Goal: Task Accomplishment & Management: Use online tool/utility

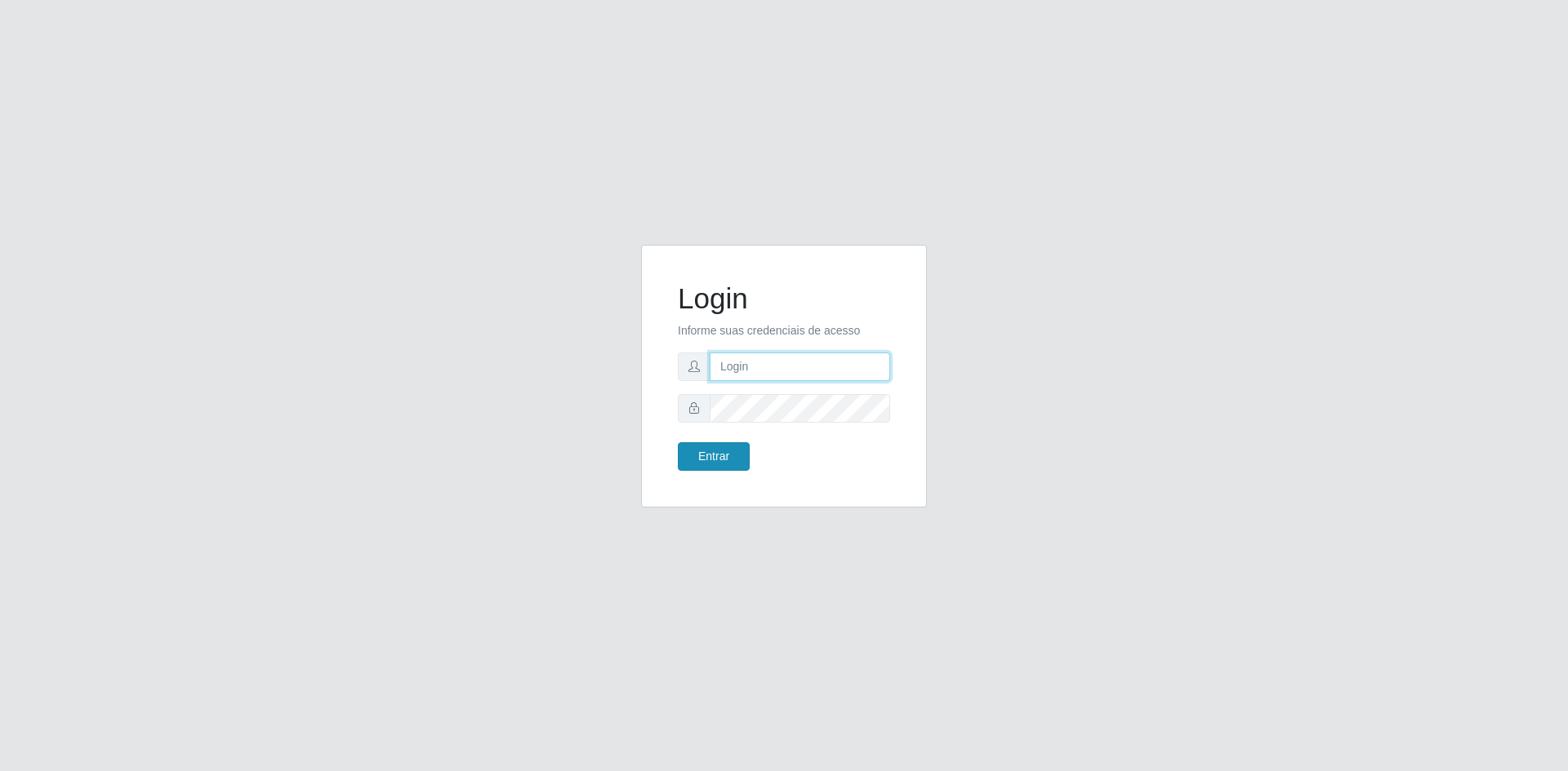
type input "[EMAIL_ADDRESS][DOMAIN_NAME]"
click at [733, 463] on button "Entrar" at bounding box center [714, 457] width 71 height 29
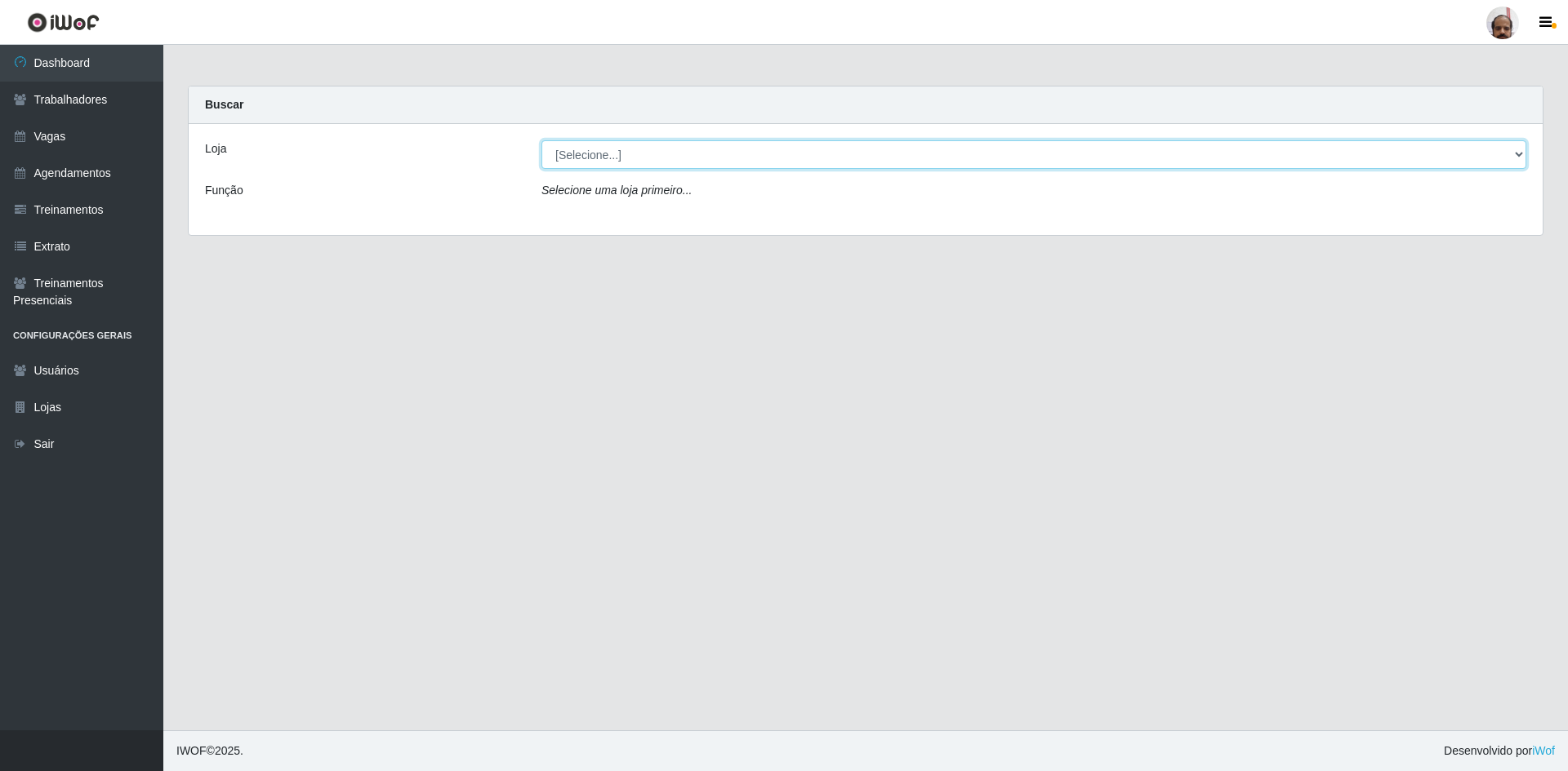
click at [591, 160] on select "[Selecione...] Mar Vermelho - Loja 05" at bounding box center [1034, 154] width 985 height 29
select select "252"
click at [541, 140] on select "[Selecione...] Mar Vermelho - Loja 05" at bounding box center [1034, 154] width 985 height 29
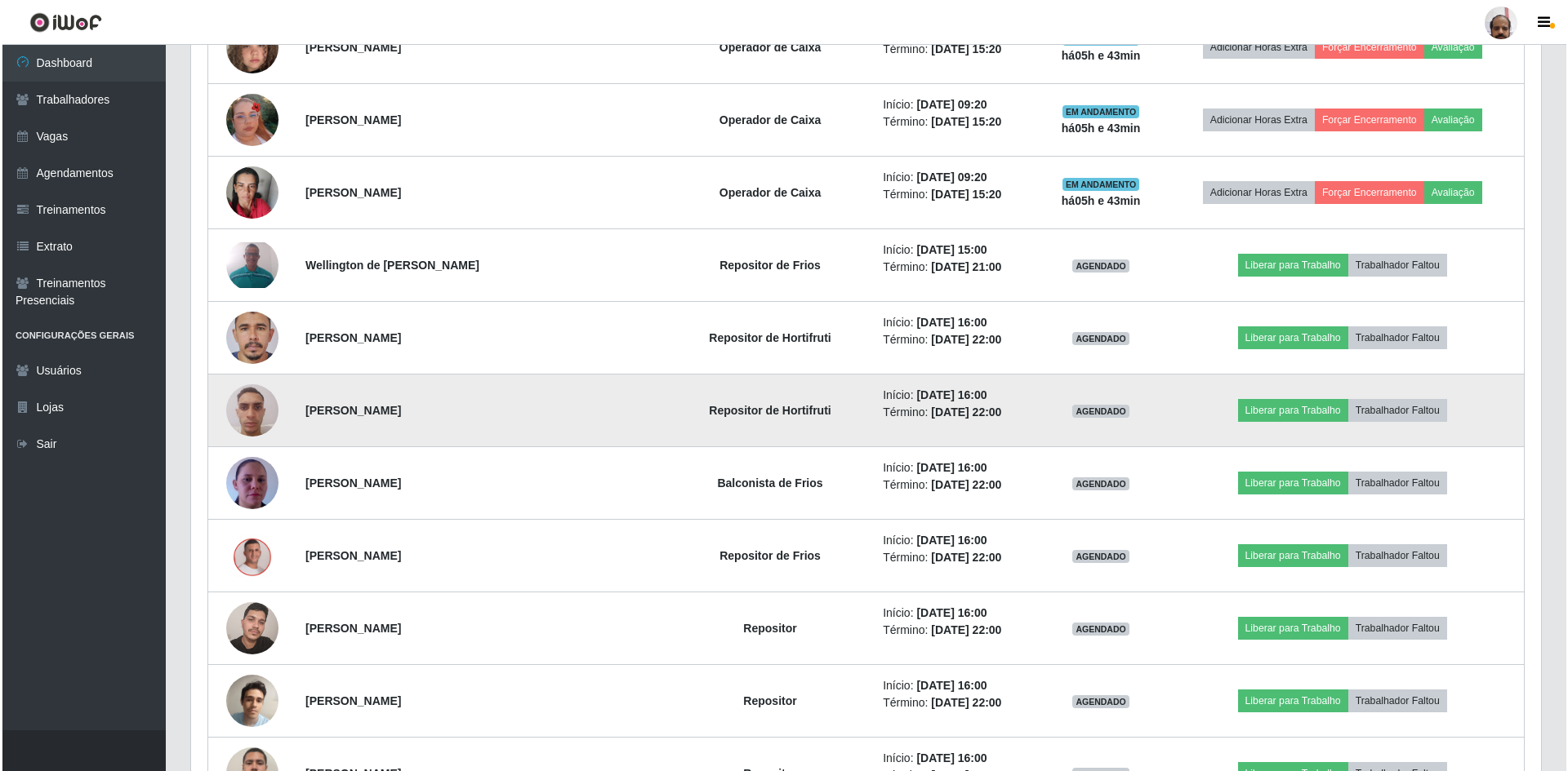
scroll to position [898, 0]
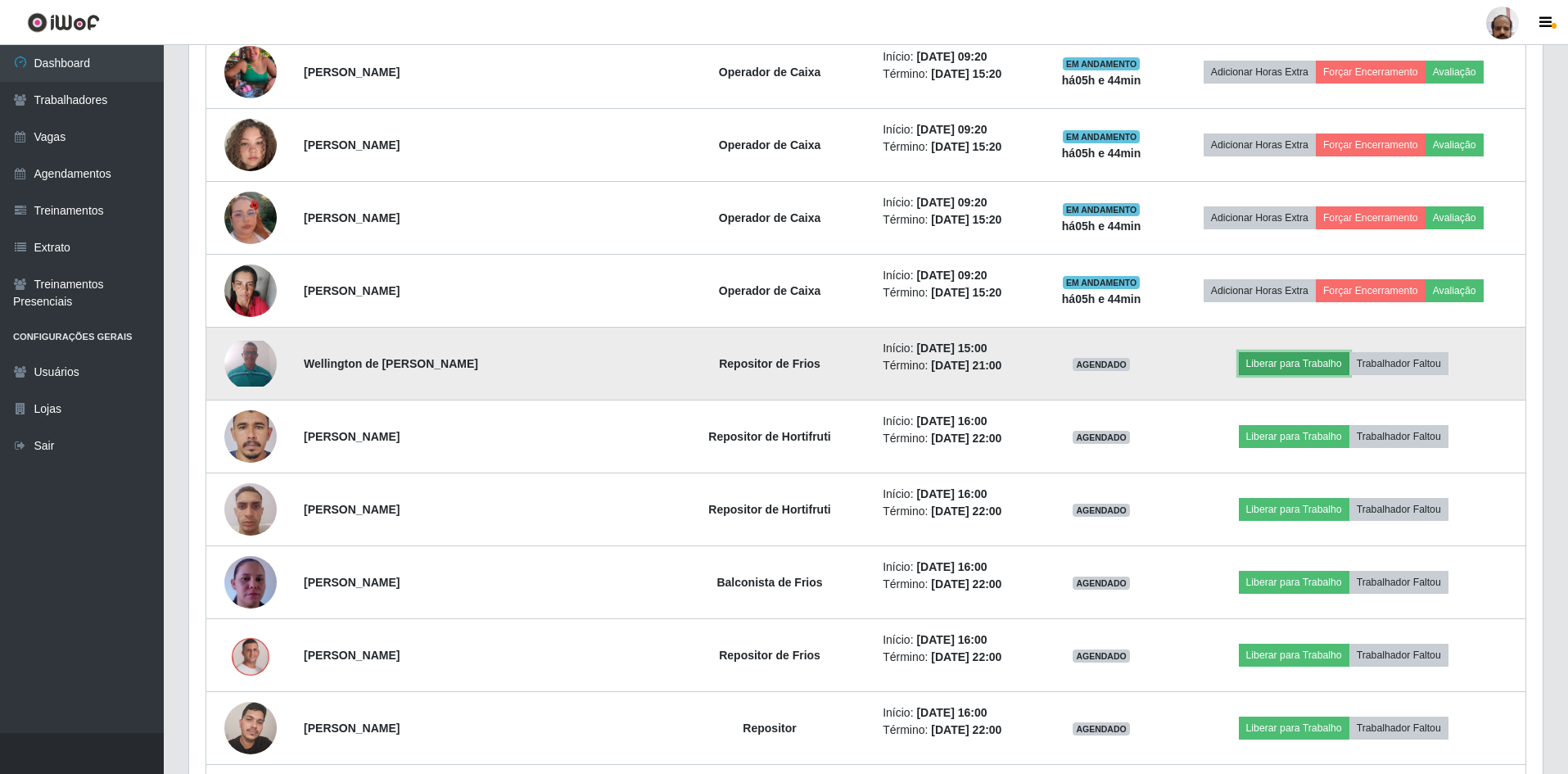
click at [1299, 366] on button "Liberar para Trabalho" at bounding box center [1294, 364] width 110 height 23
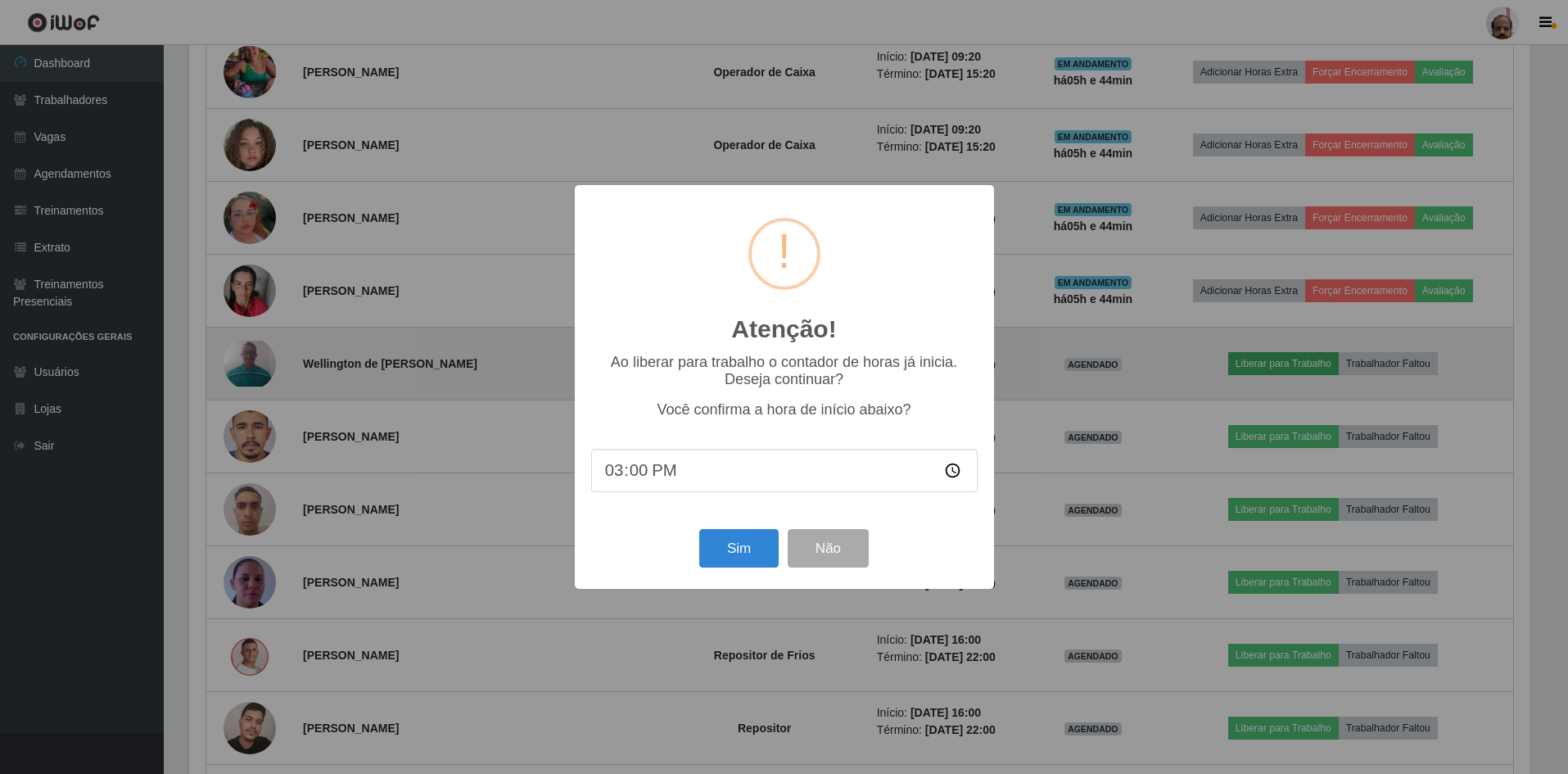
scroll to position [340, 1345]
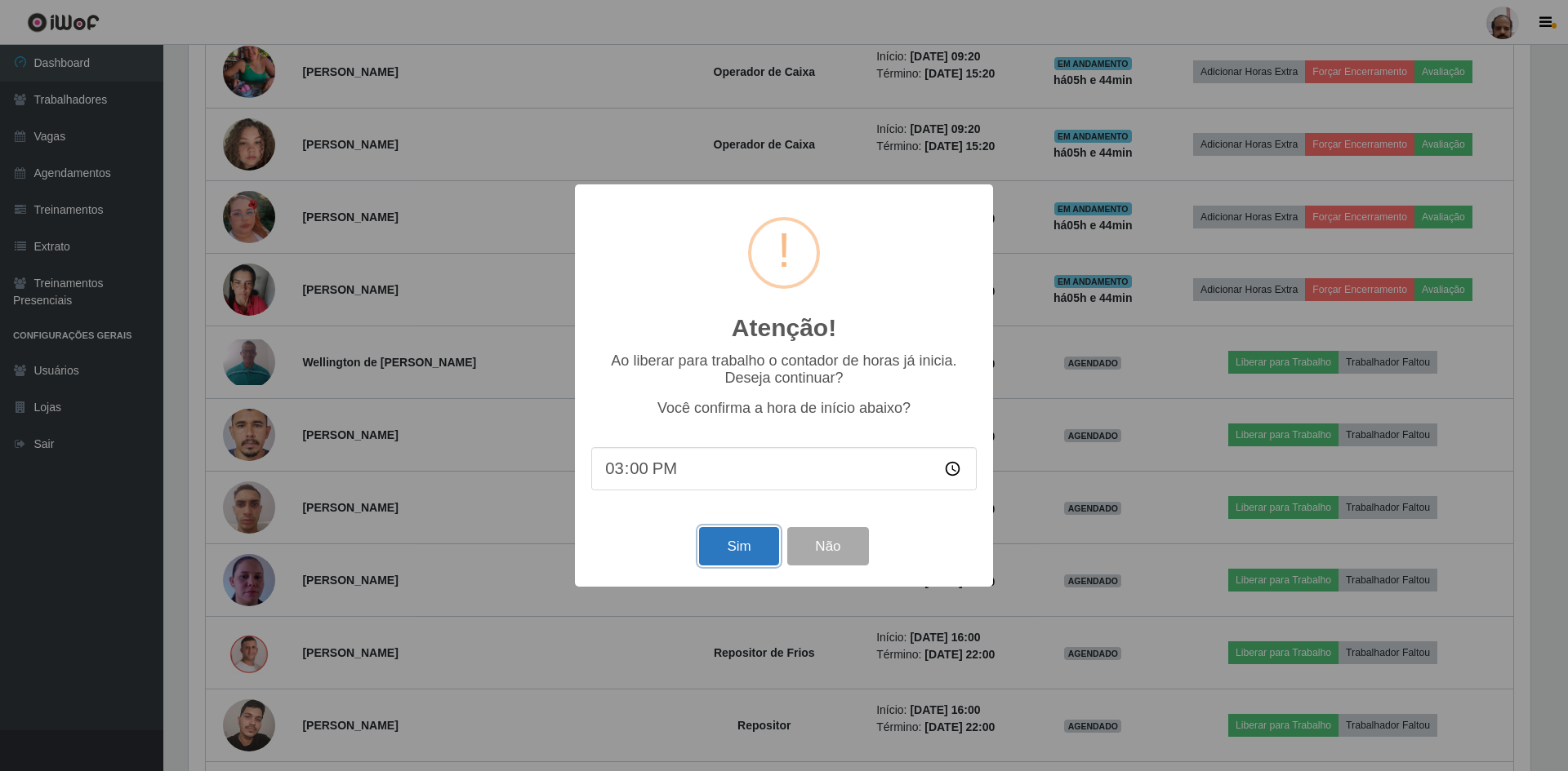
click at [727, 544] on button "Sim" at bounding box center [738, 546] width 79 height 38
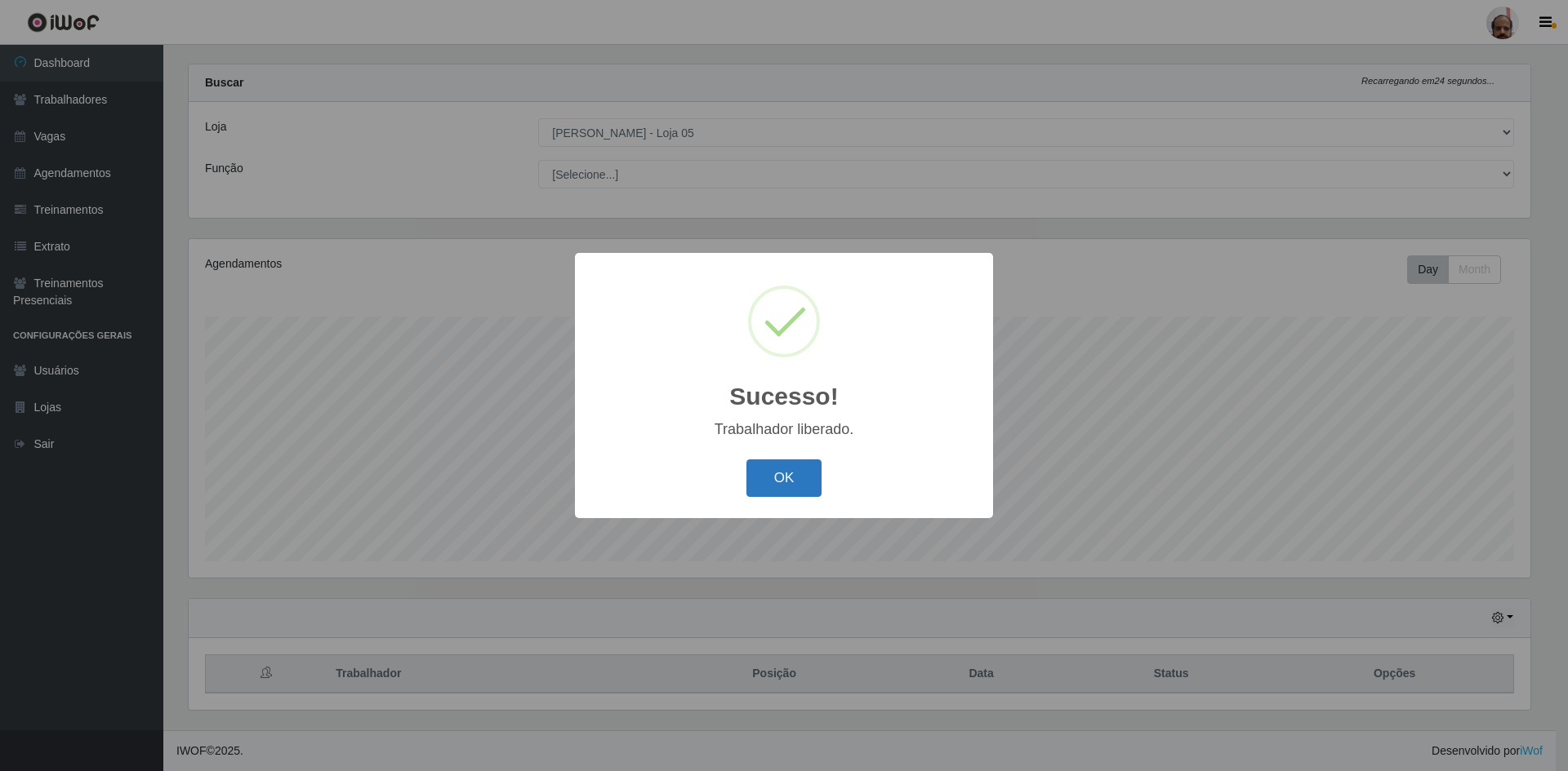
click at [771, 477] on button "OK" at bounding box center [784, 478] width 76 height 38
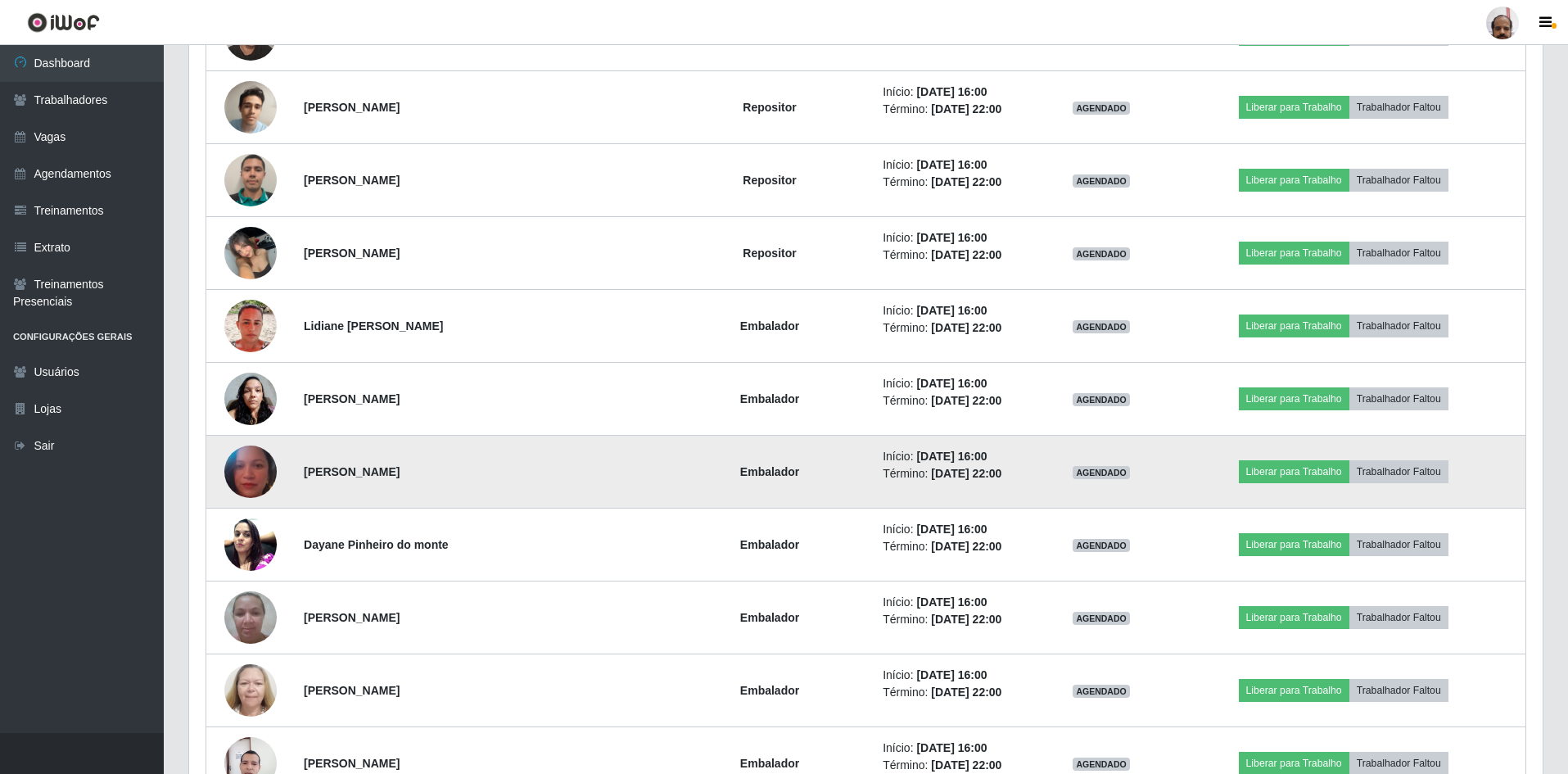
scroll to position [1229, 0]
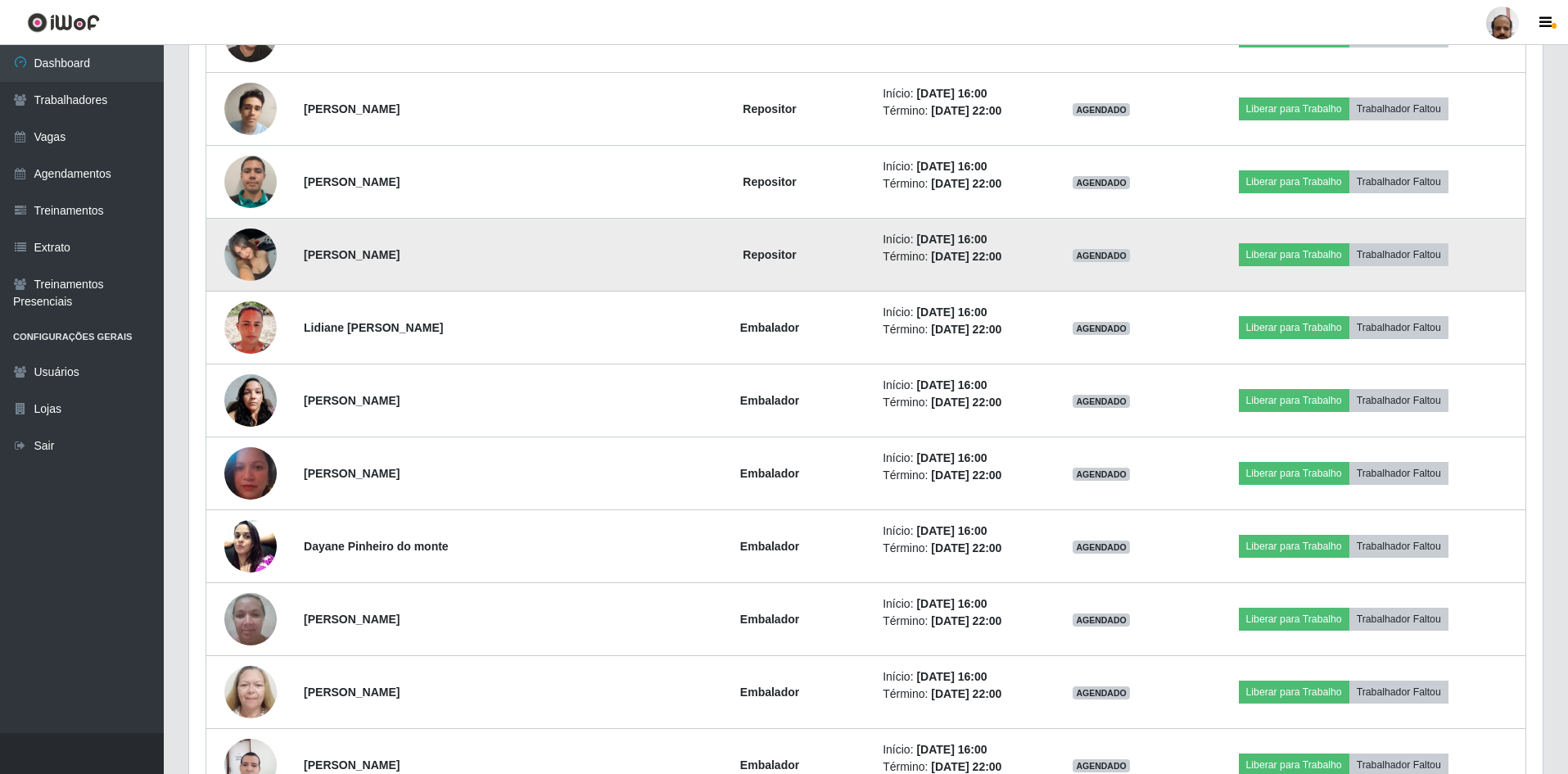
click at [260, 255] on img at bounding box center [251, 255] width 52 height 70
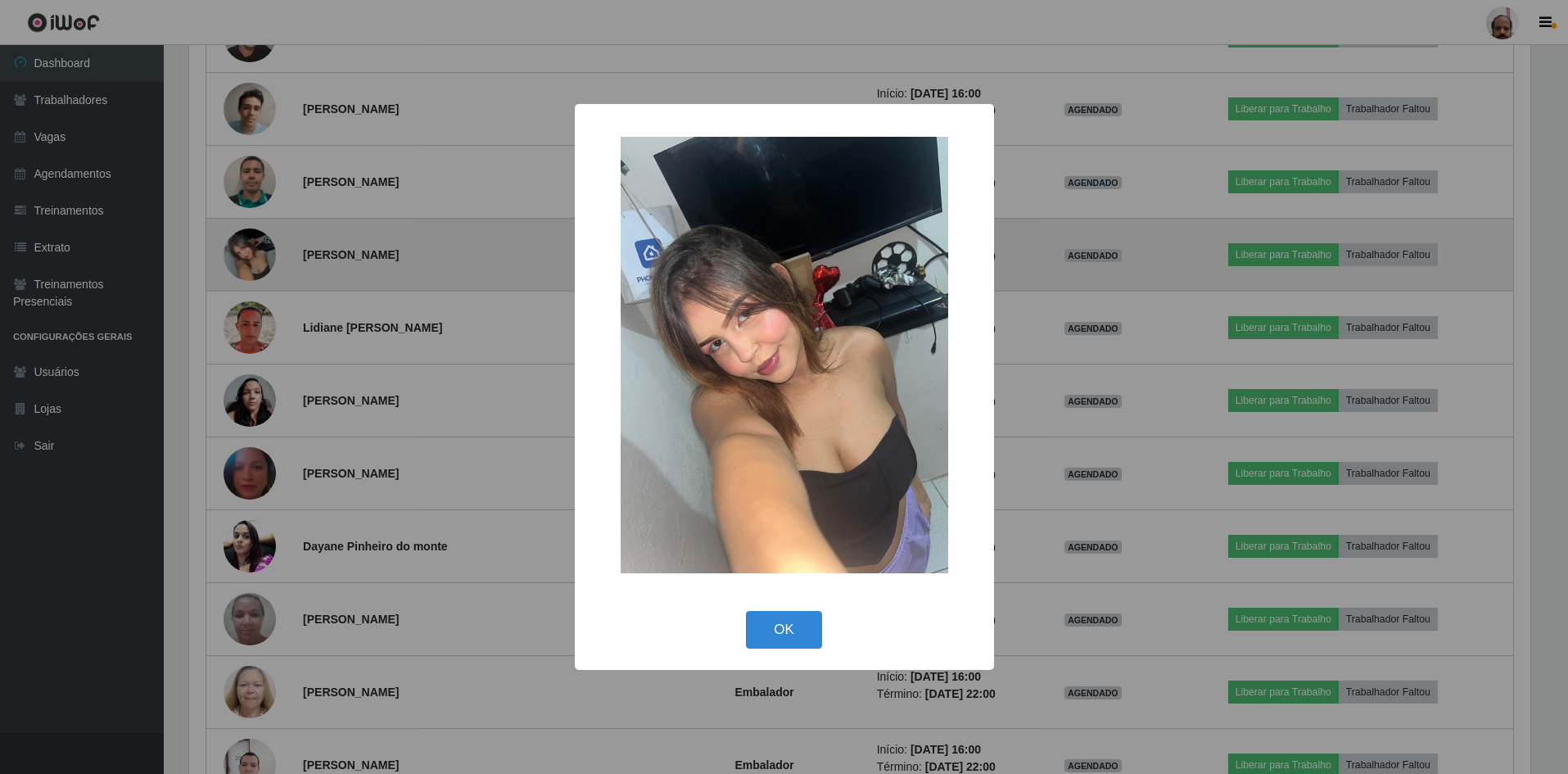
scroll to position [340, 1345]
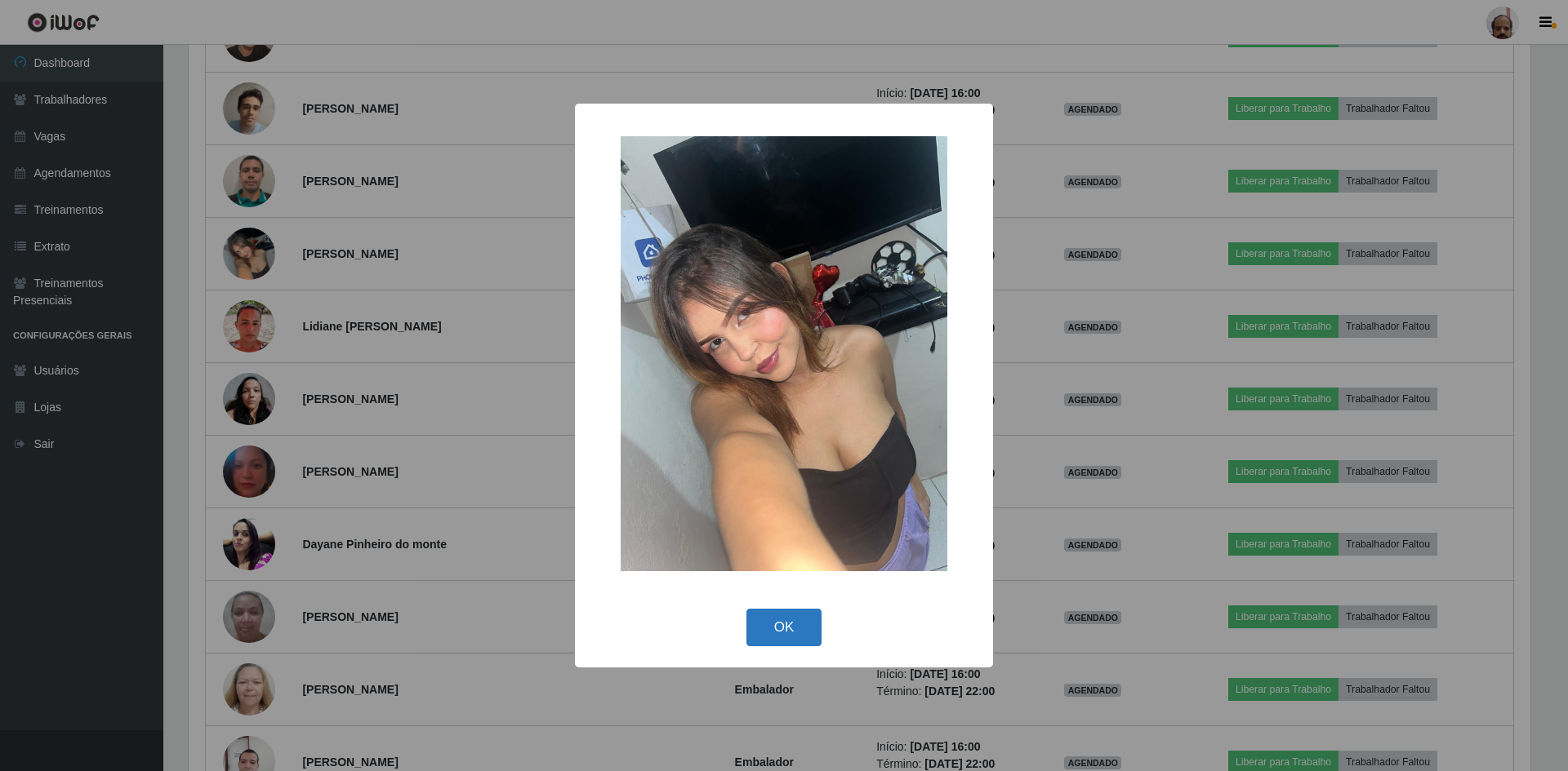
click at [777, 624] on button "OK" at bounding box center [784, 628] width 76 height 38
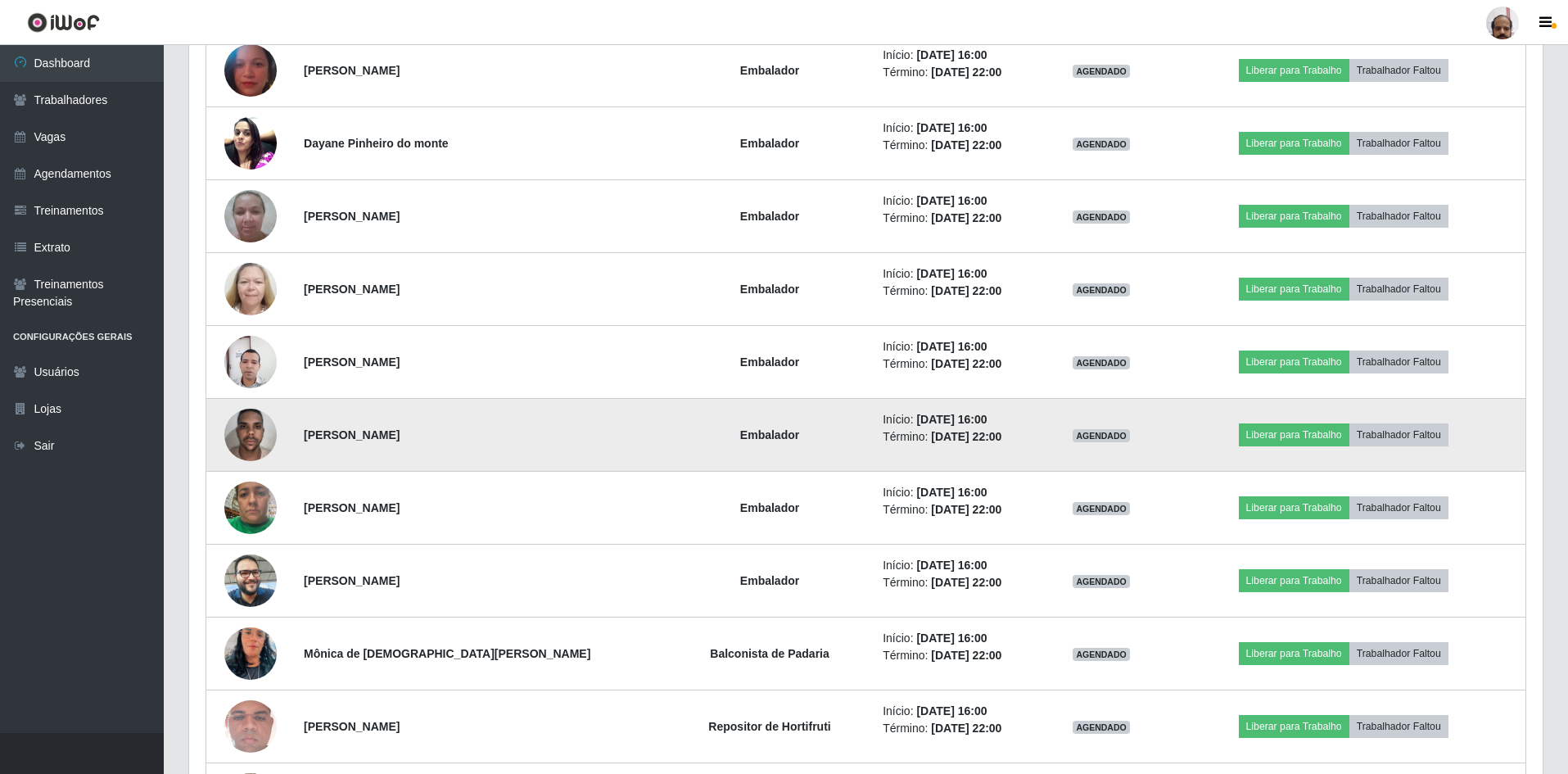
scroll to position [1639, 0]
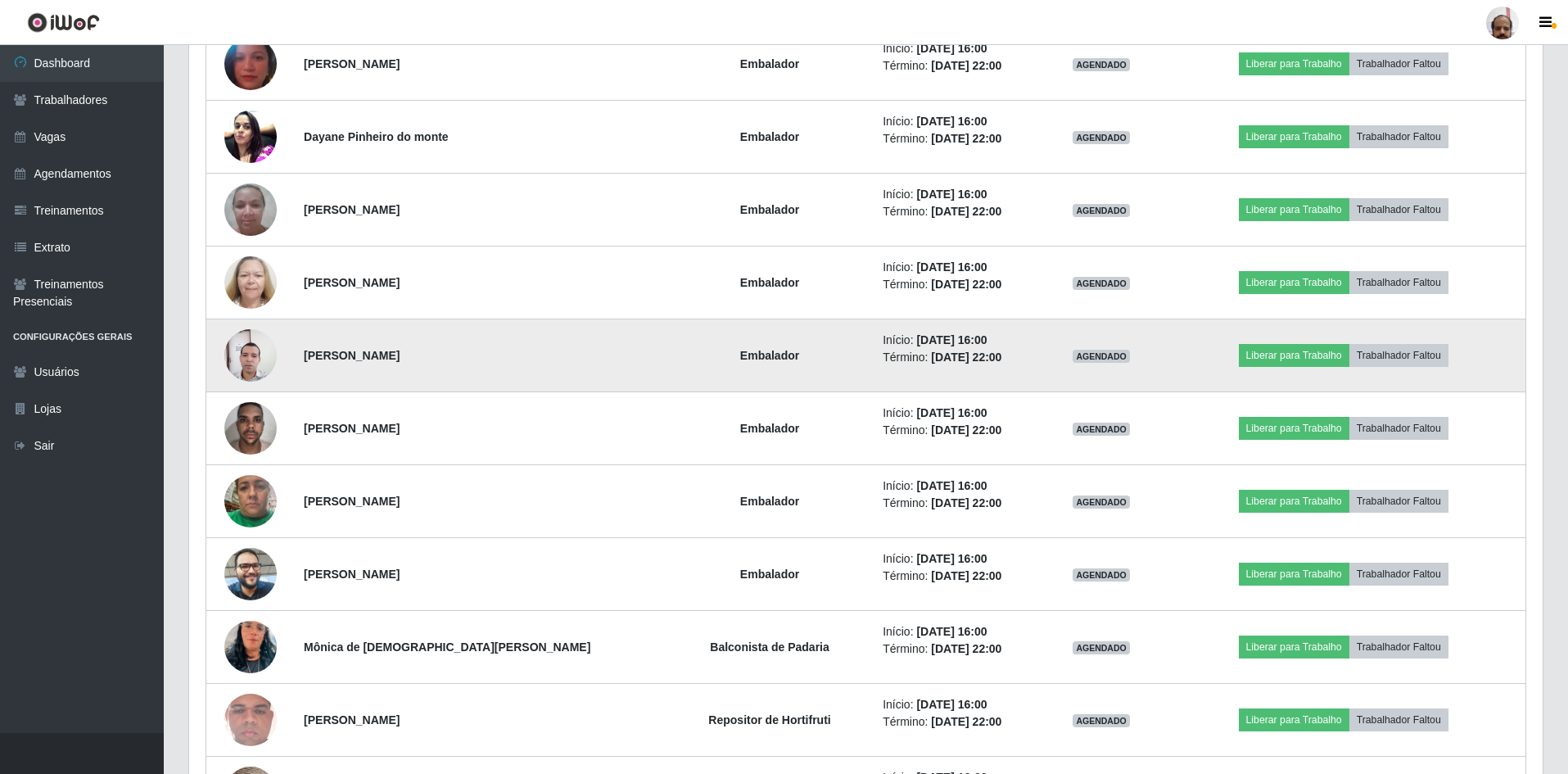
click at [248, 357] on img at bounding box center [251, 355] width 52 height 71
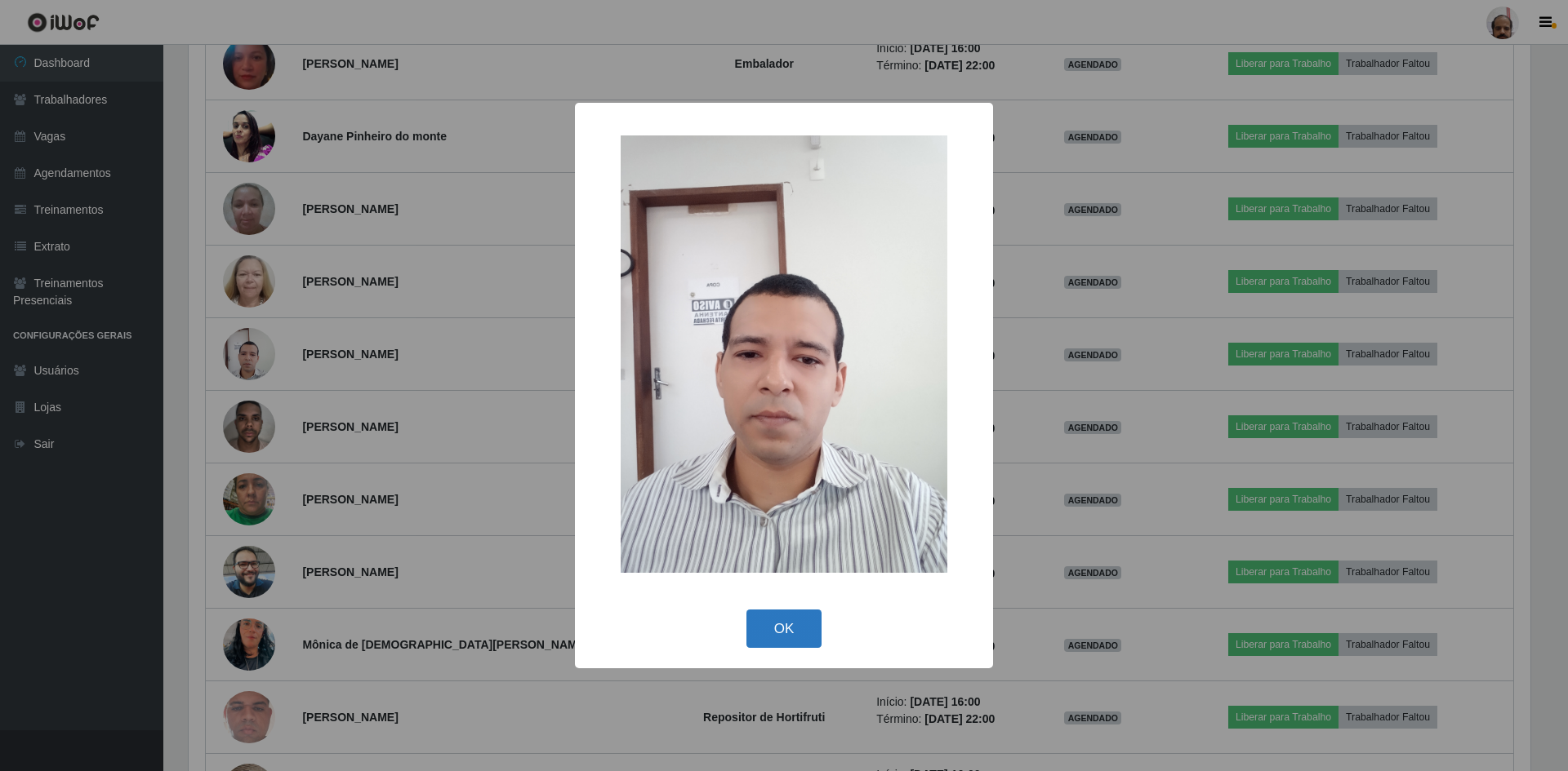
click at [782, 636] on button "OK" at bounding box center [784, 629] width 76 height 38
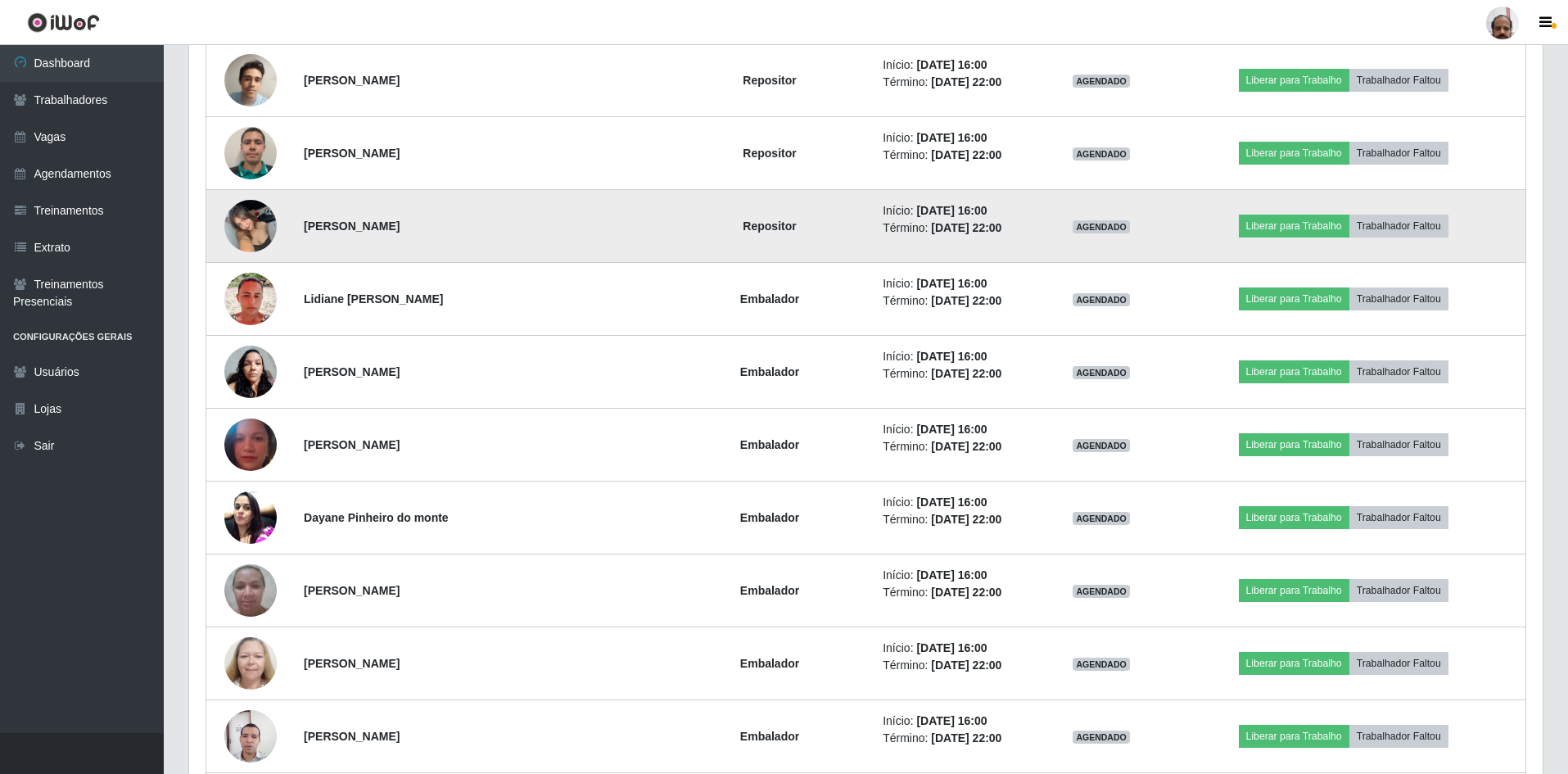
scroll to position [1229, 0]
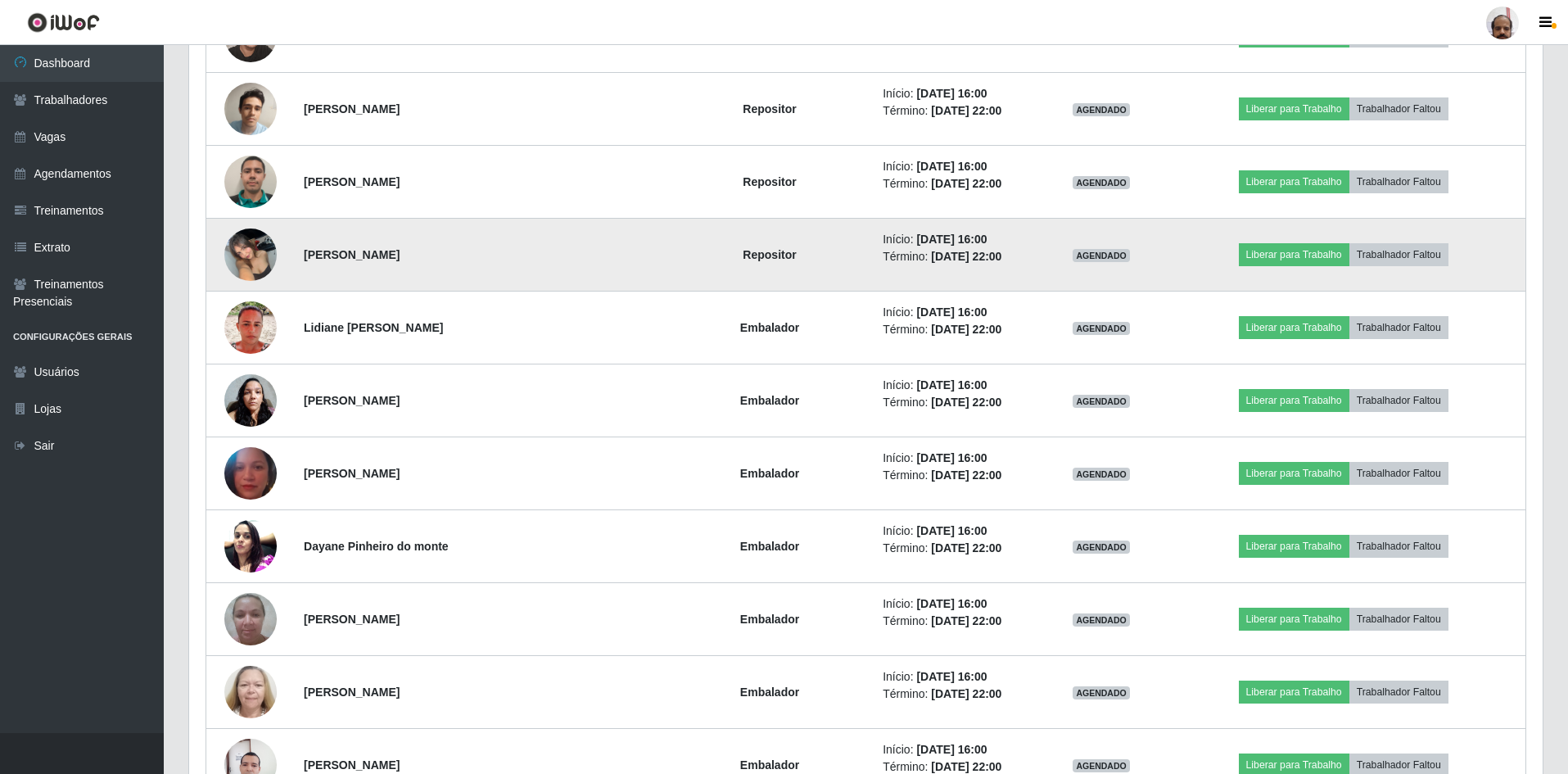
click at [250, 253] on img at bounding box center [251, 255] width 52 height 70
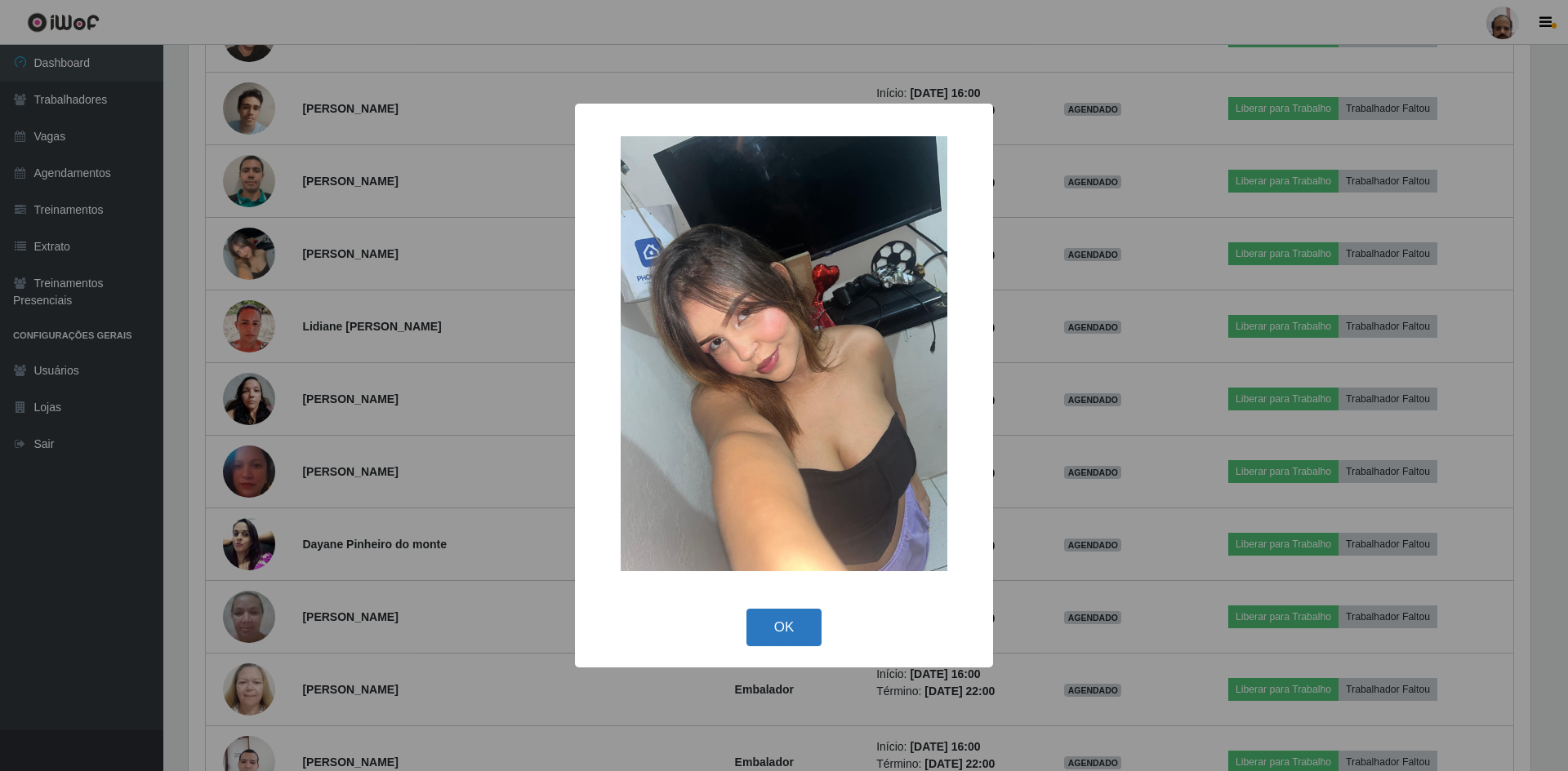
click at [777, 626] on button "OK" at bounding box center [784, 628] width 76 height 38
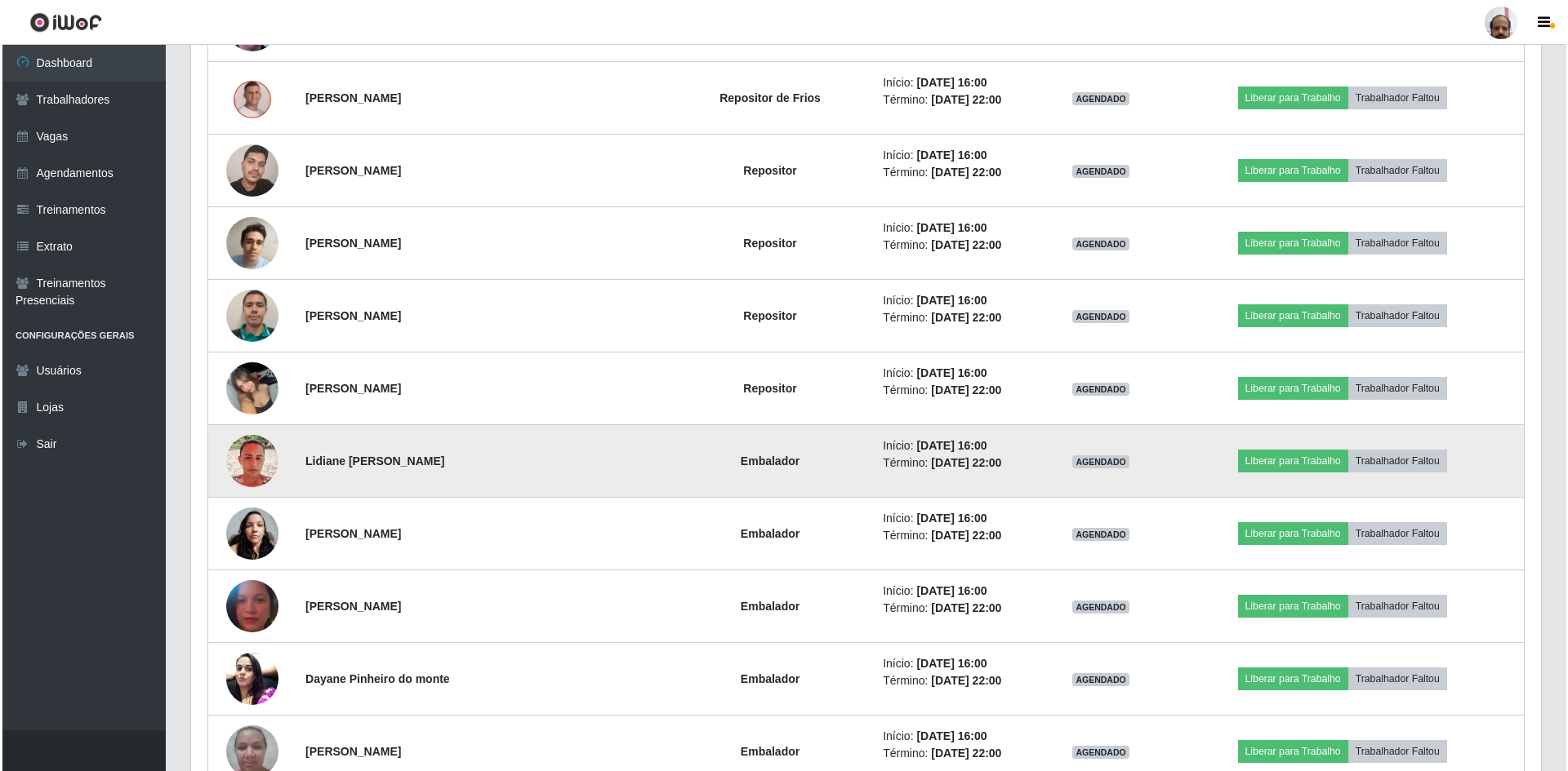
scroll to position [1061, 0]
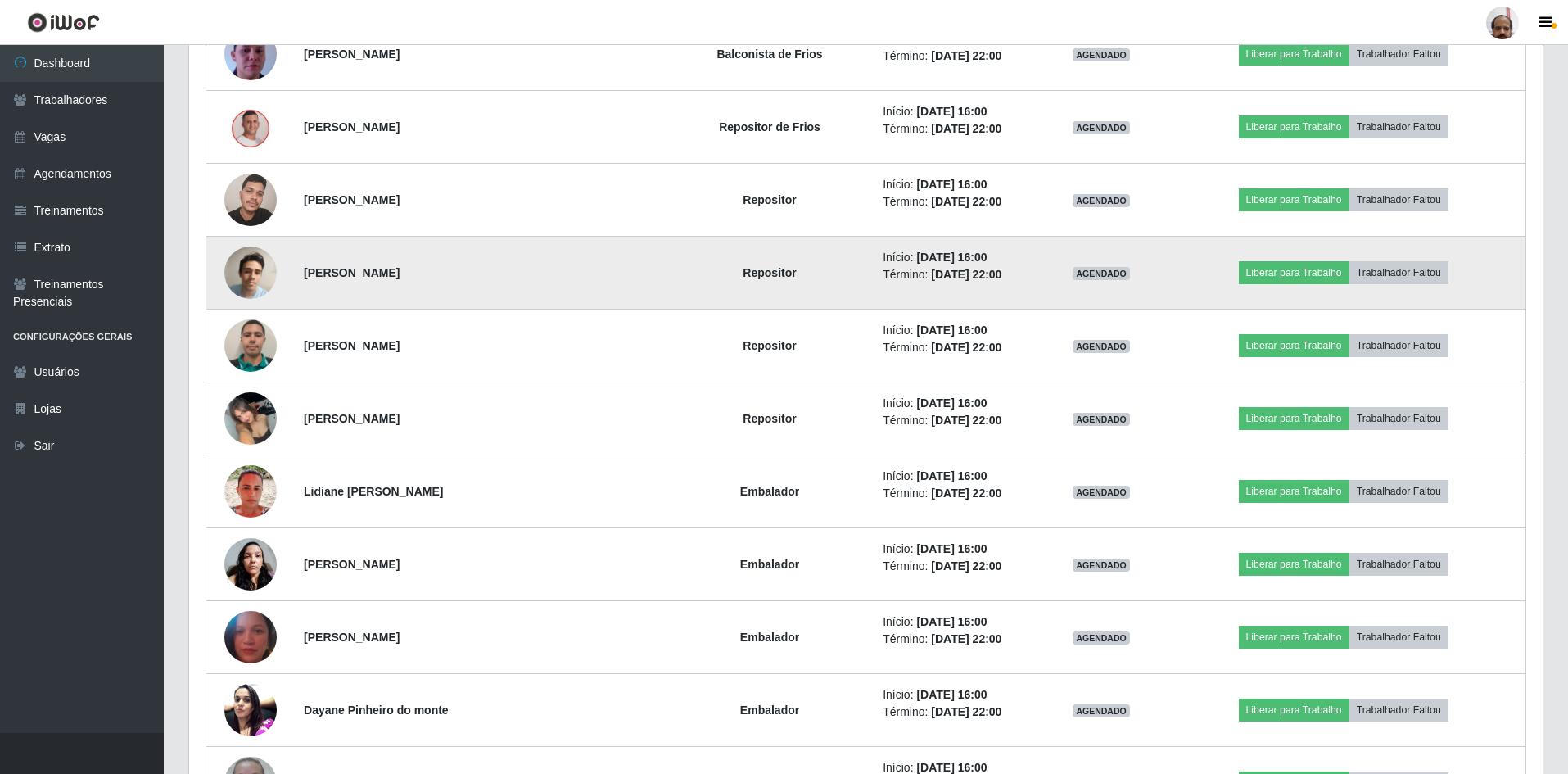
click at [252, 272] on img at bounding box center [251, 274] width 52 height 70
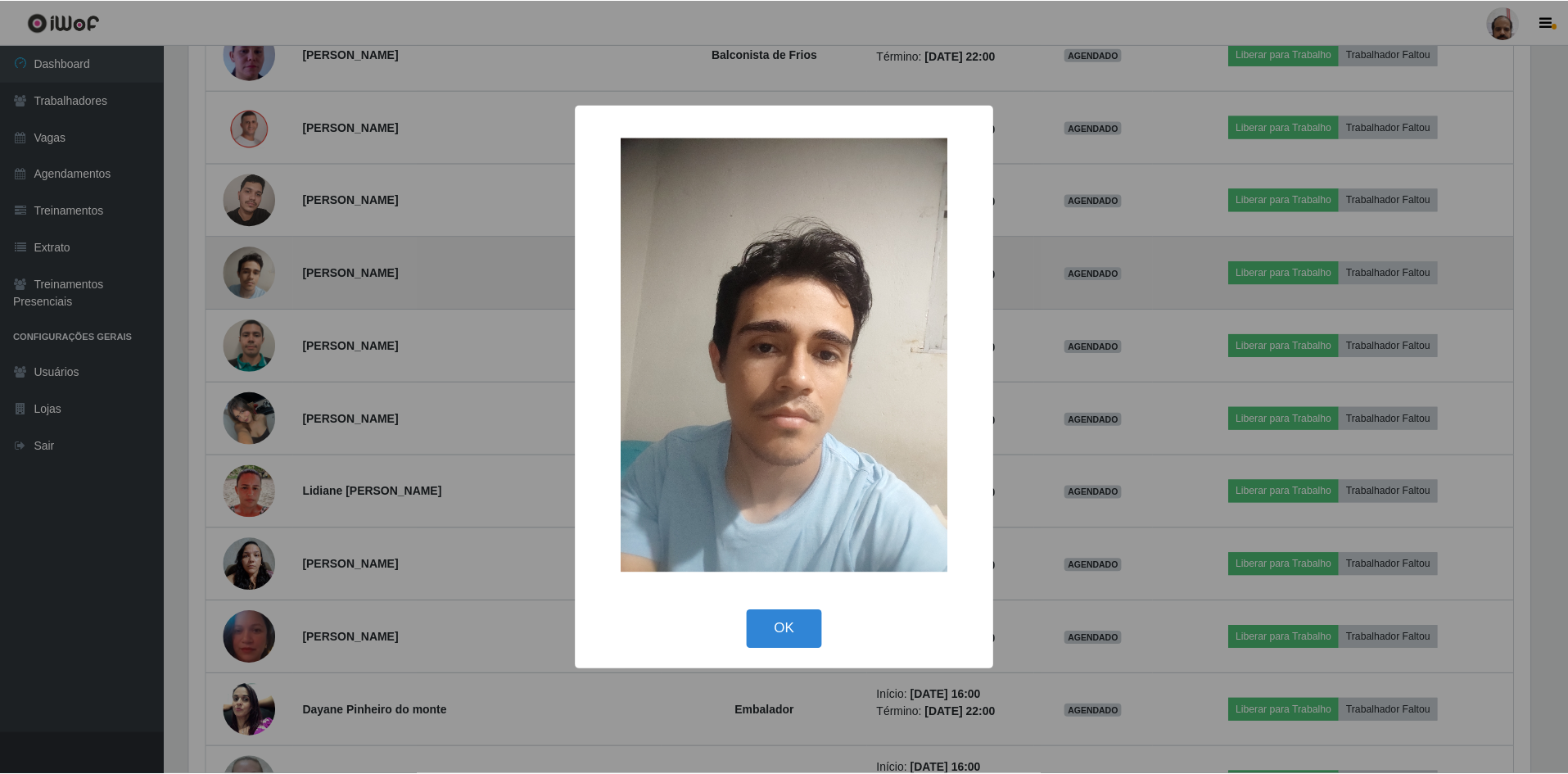
scroll to position [340, 1345]
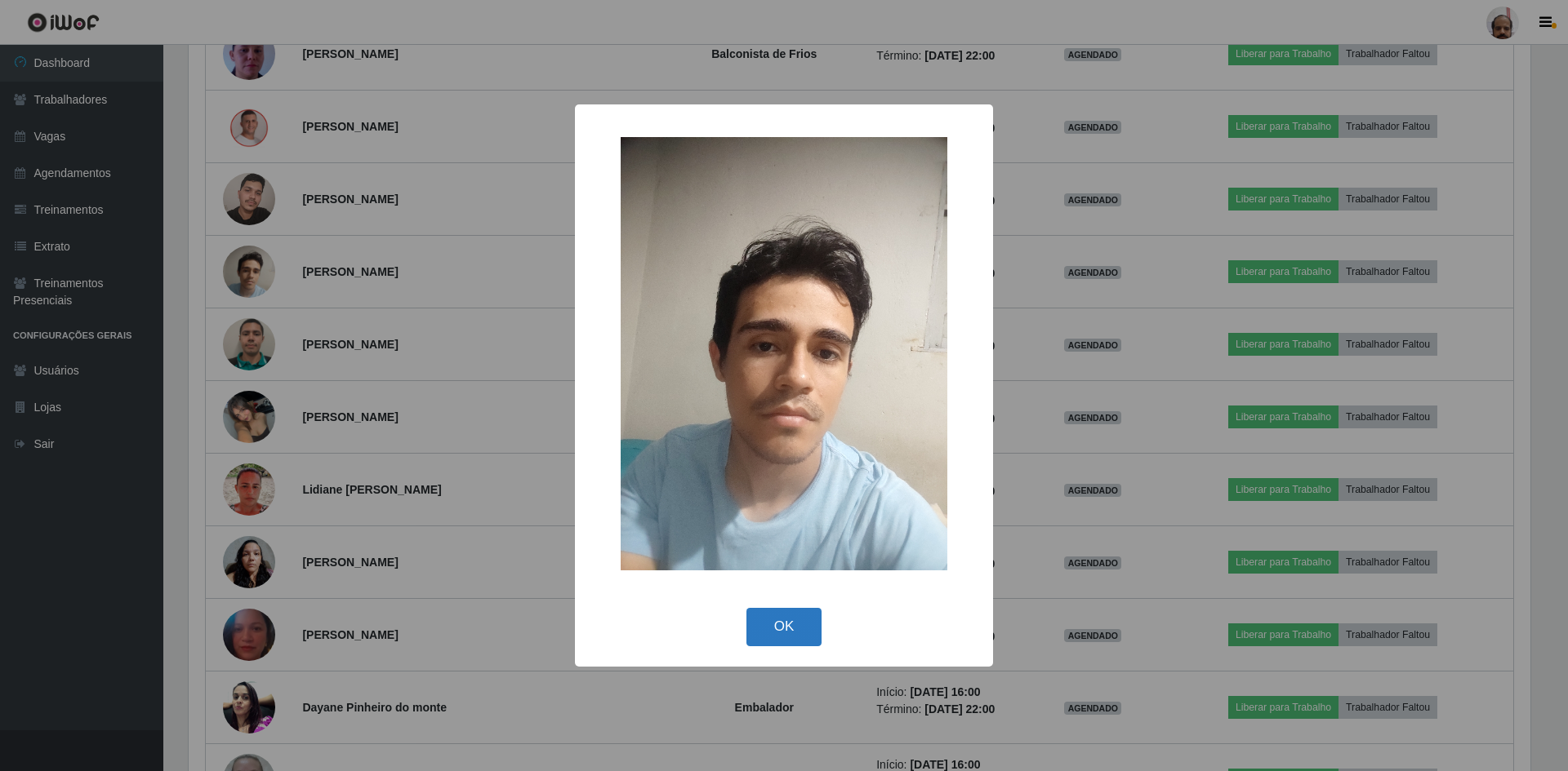
click at [774, 627] on button "OK" at bounding box center [784, 627] width 76 height 38
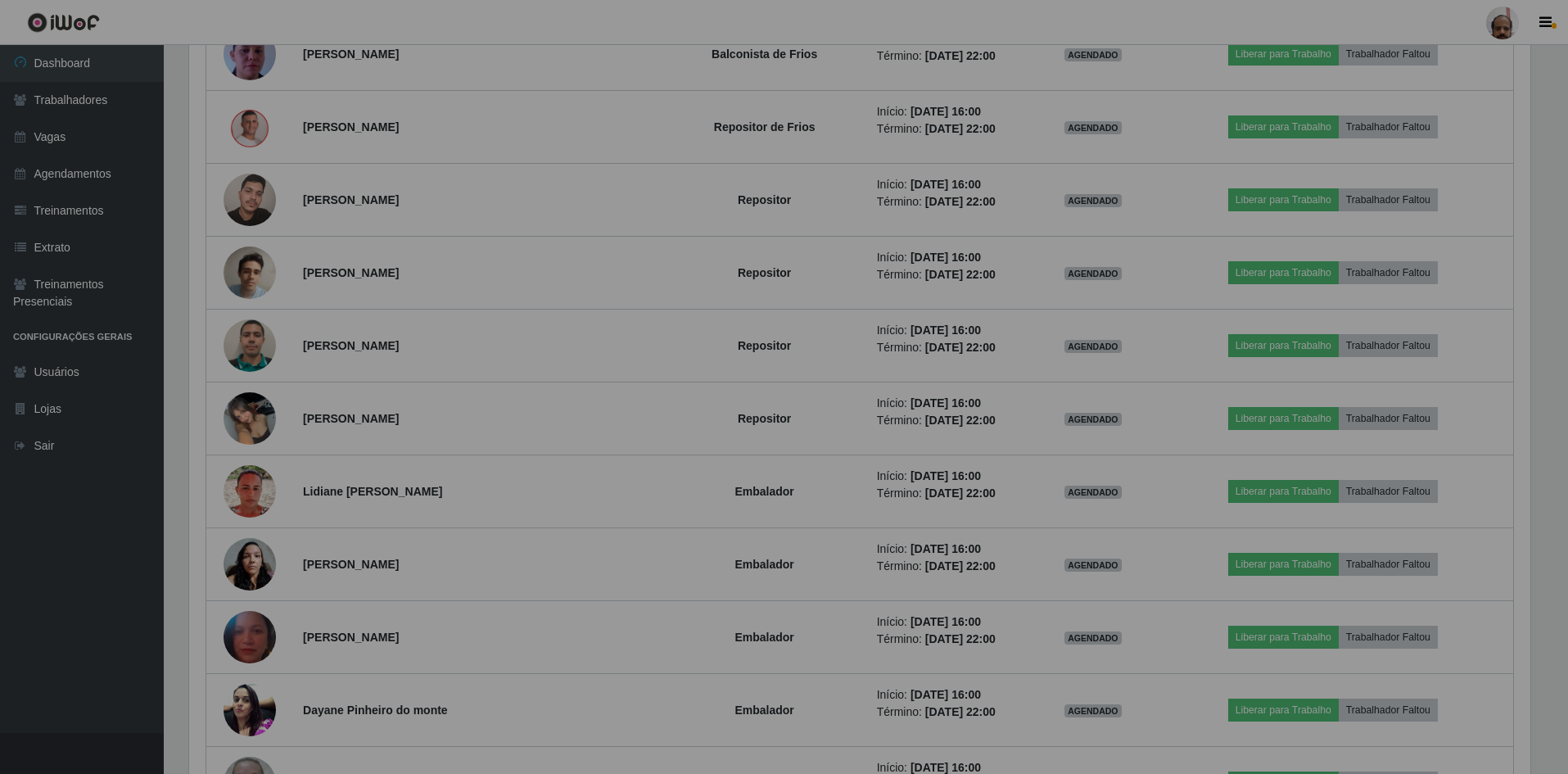
scroll to position [340, 1354]
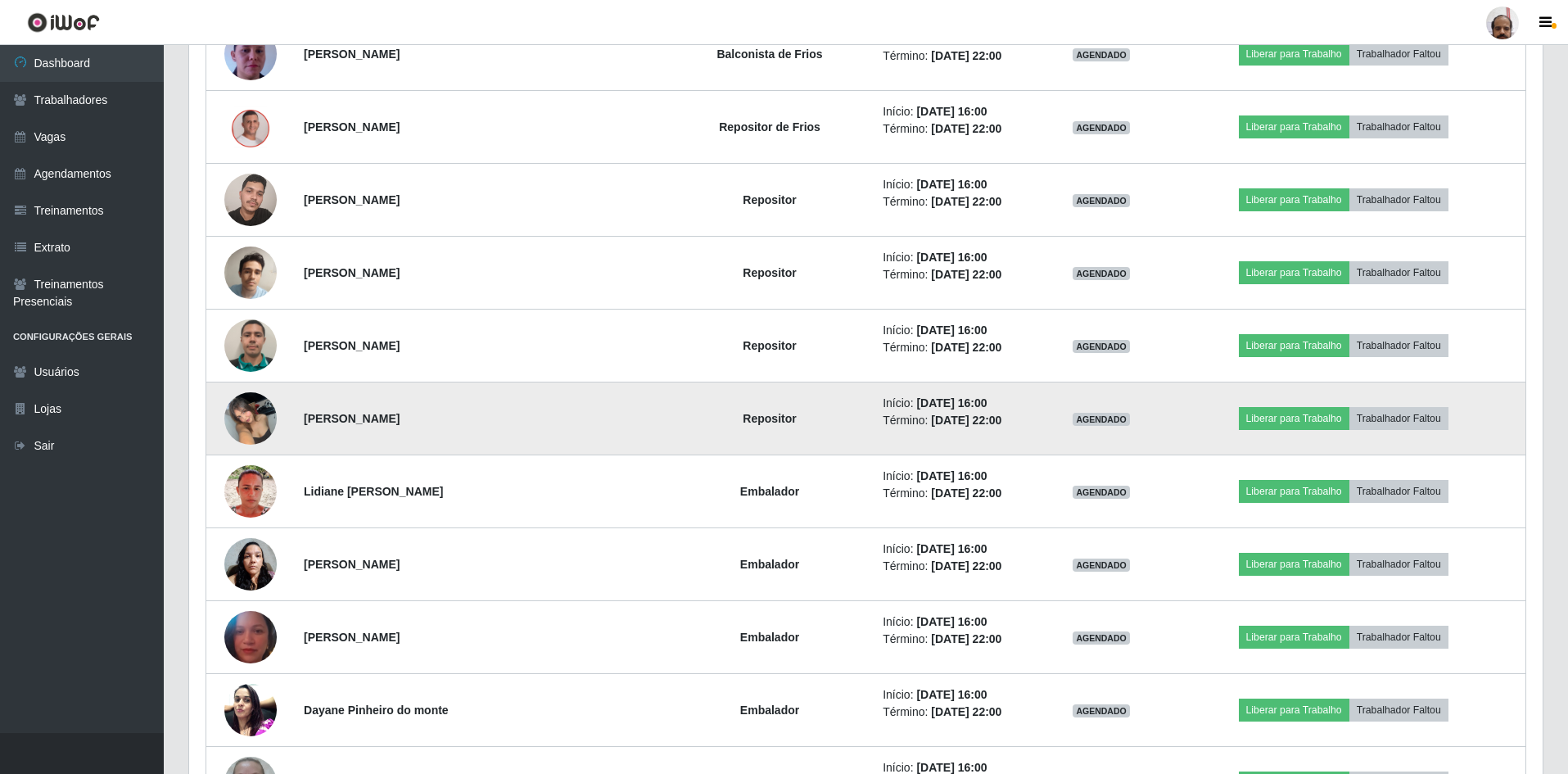
click at [245, 405] on img at bounding box center [251, 418] width 52 height 70
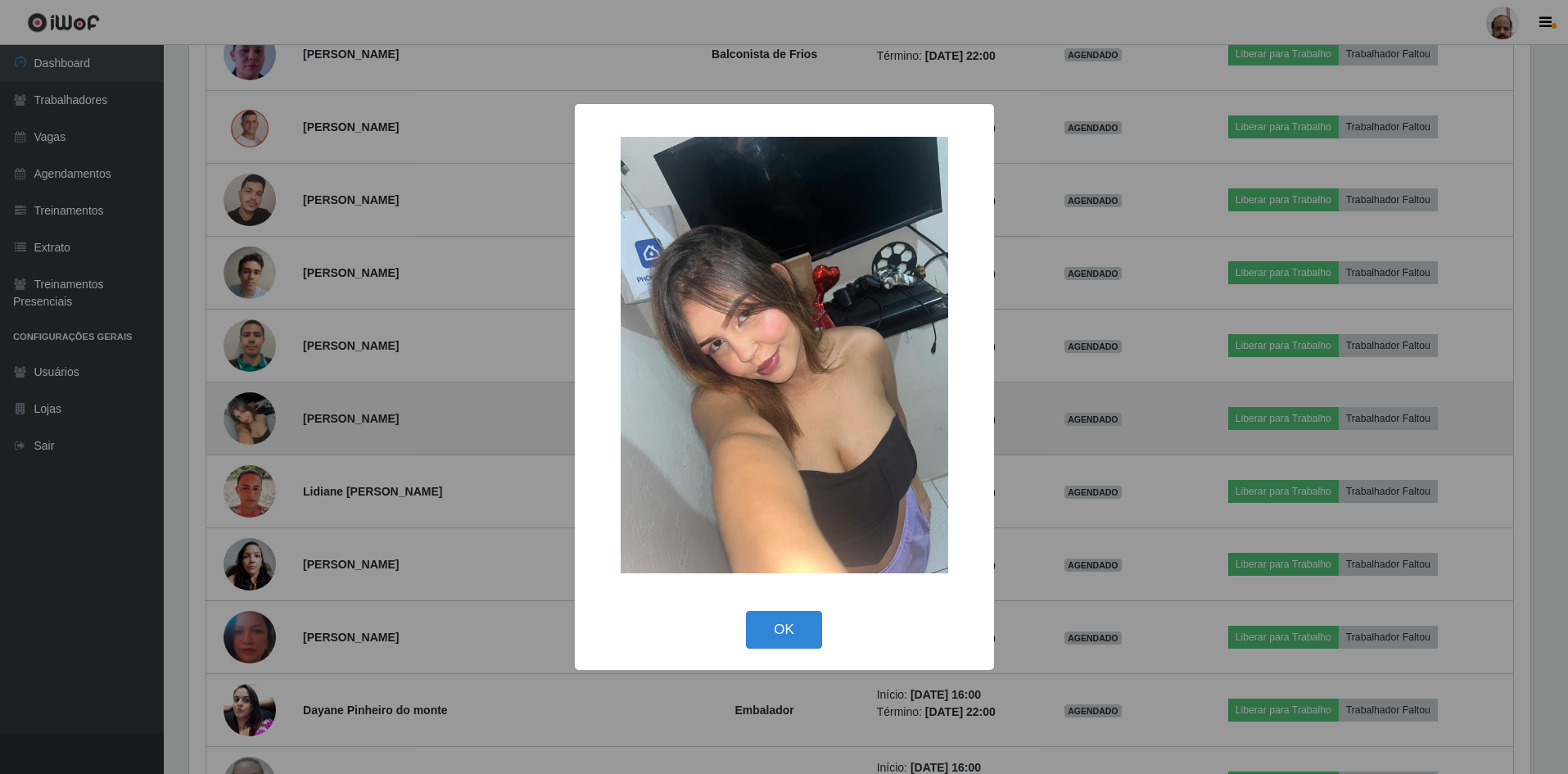
scroll to position [340, 1345]
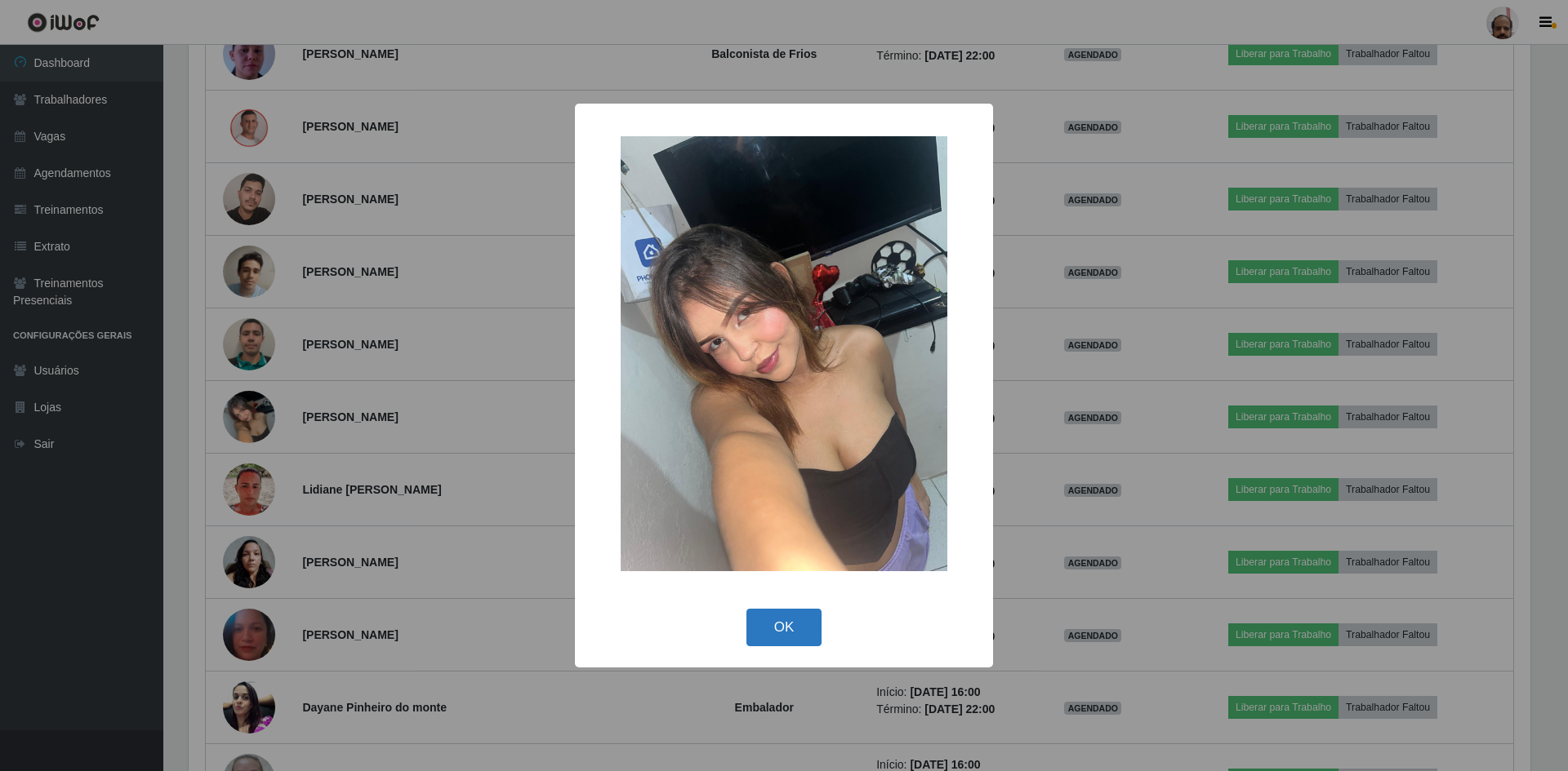
click at [748, 620] on button "OK" at bounding box center [784, 628] width 76 height 38
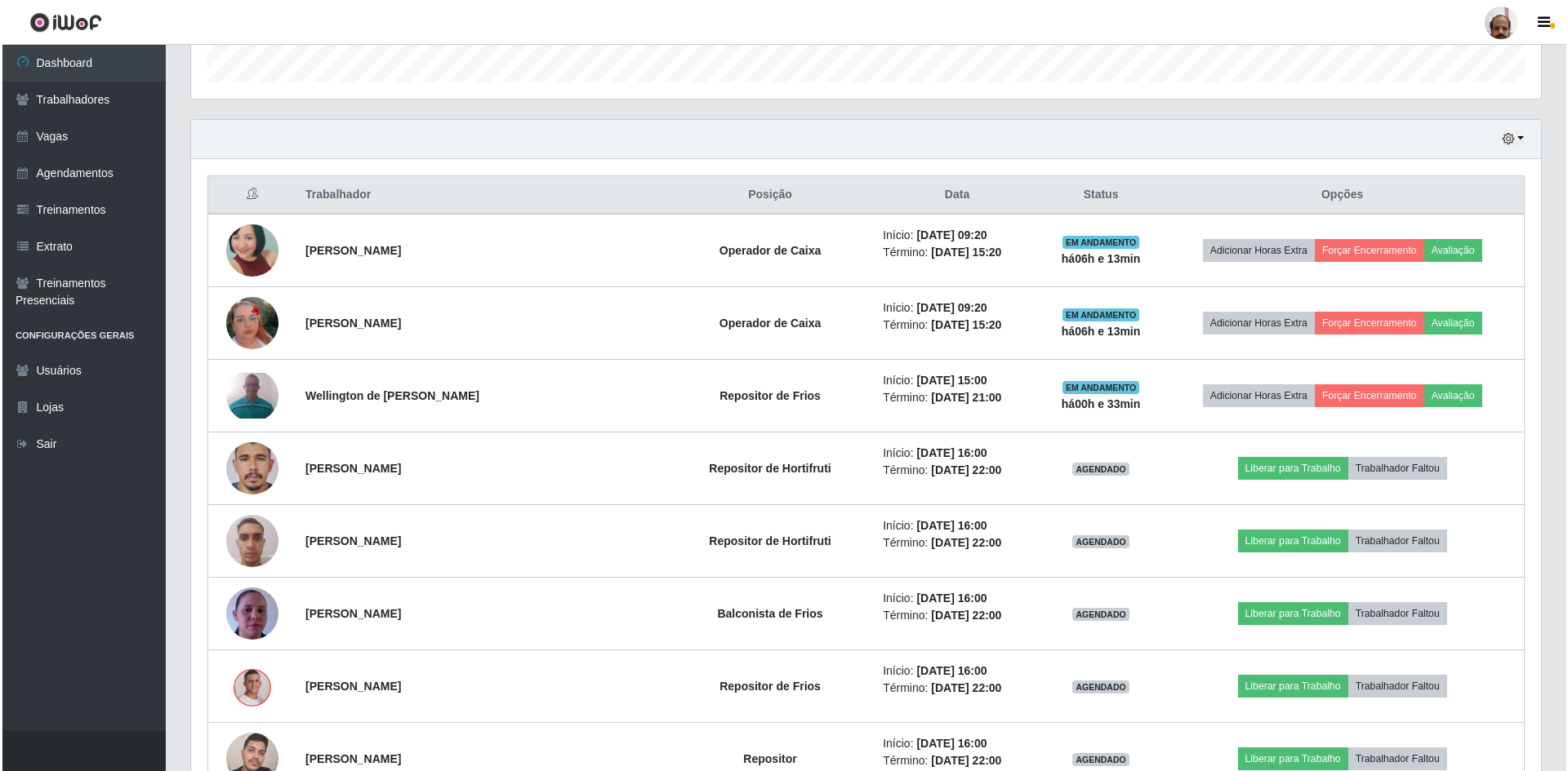
scroll to position [490, 0]
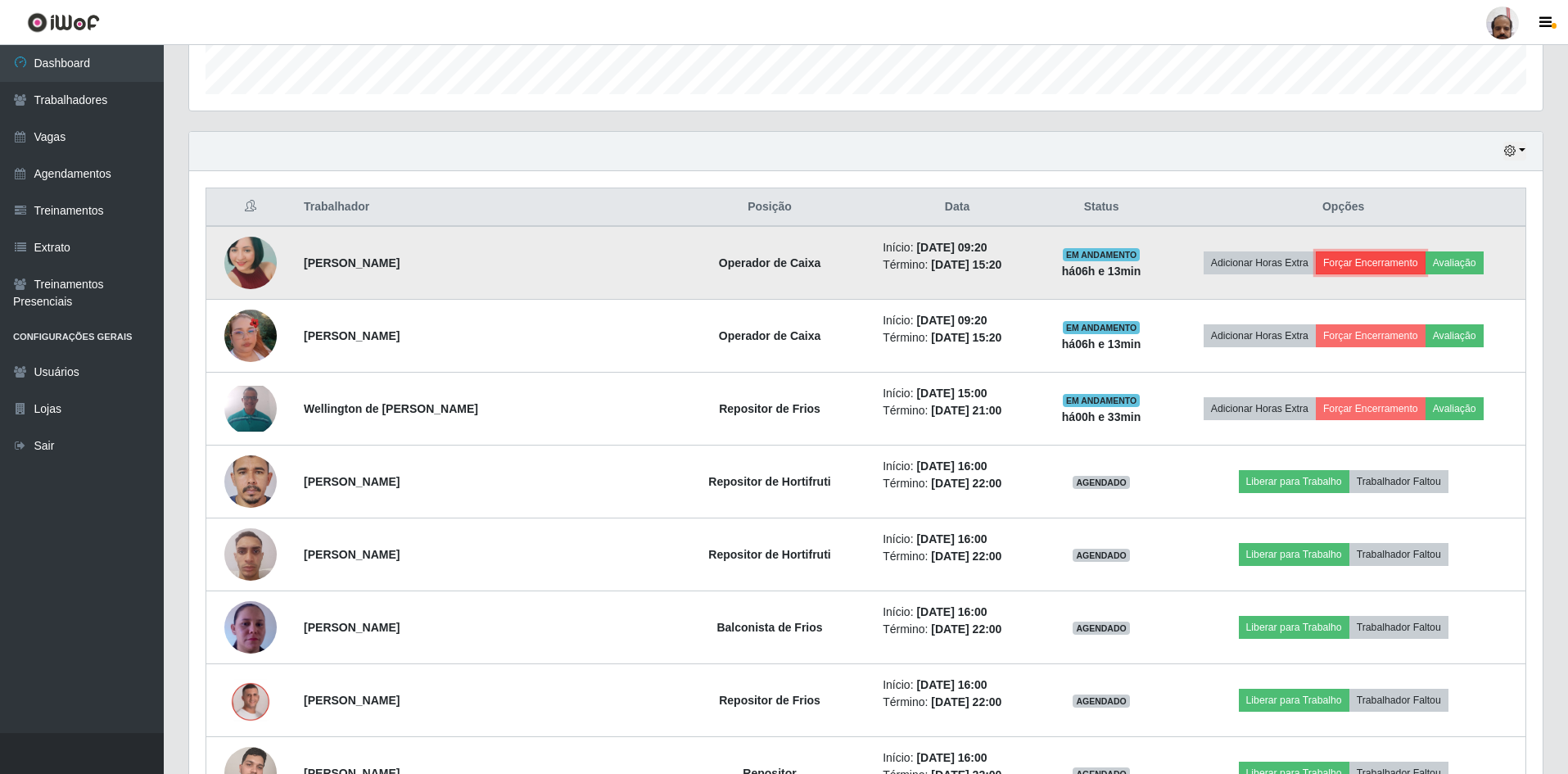
click at [1368, 260] on button "Forçar Encerramento" at bounding box center [1371, 263] width 110 height 23
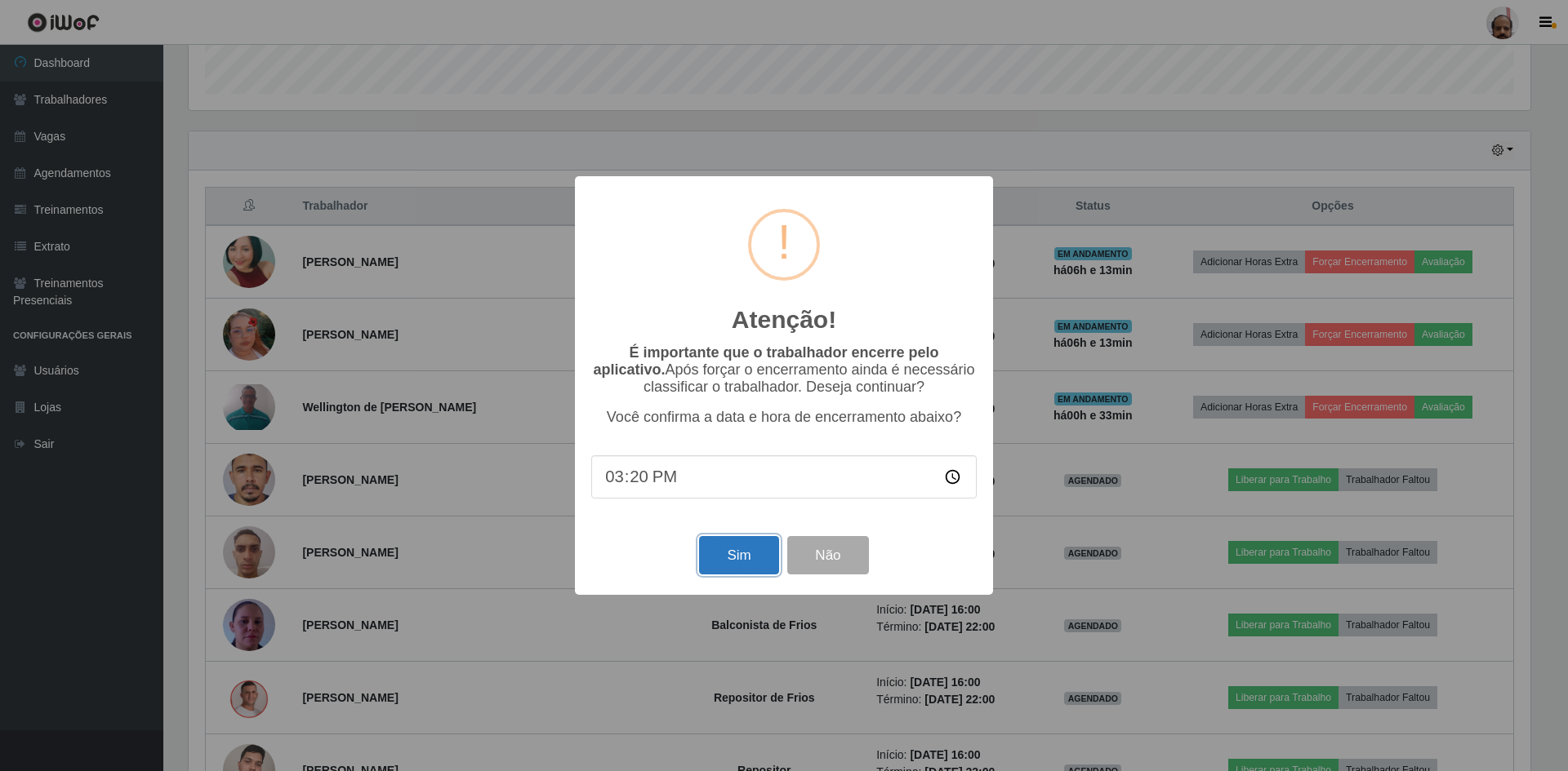
click at [721, 553] on button "Sim" at bounding box center [738, 556] width 79 height 38
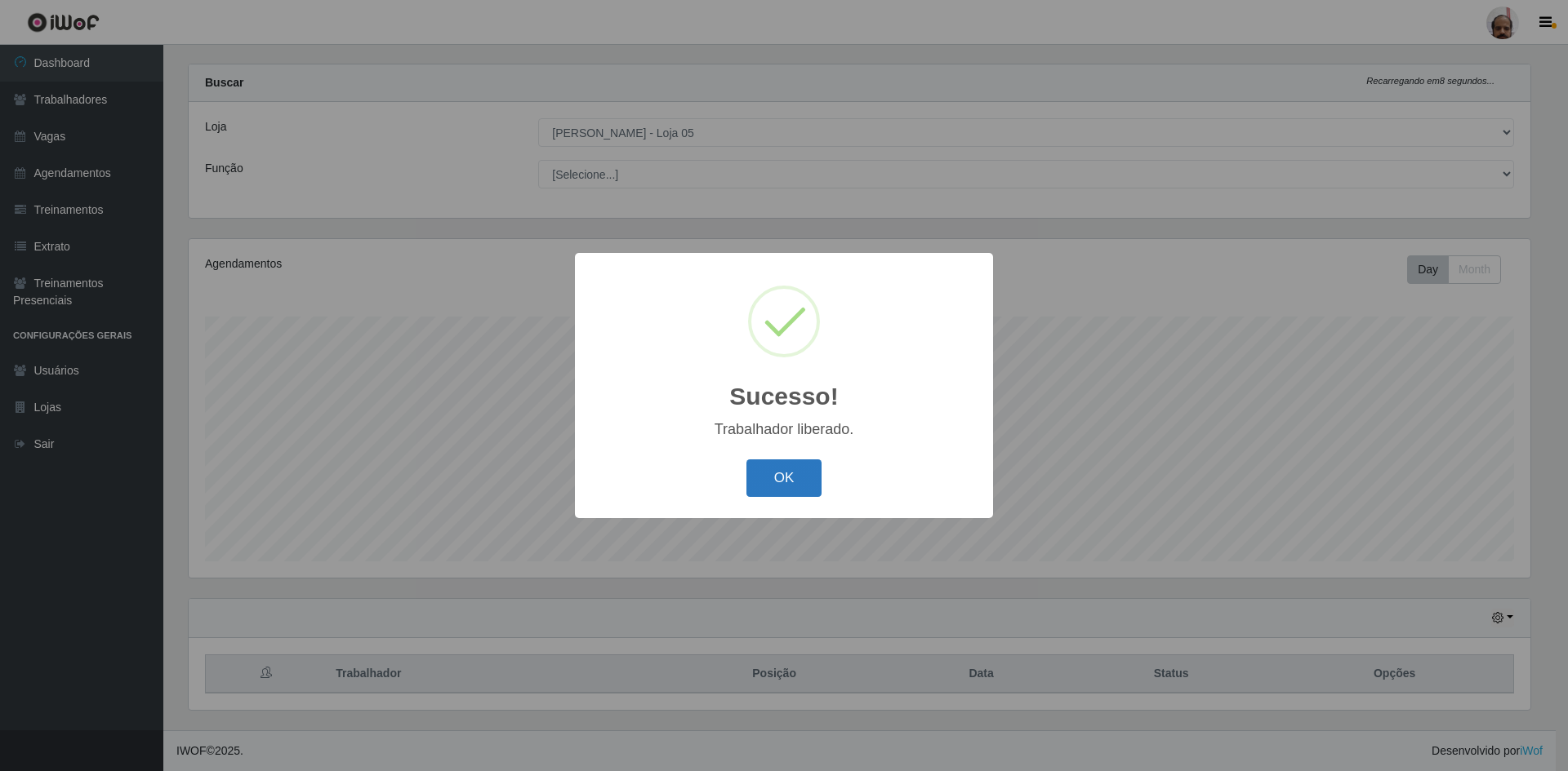
click at [781, 490] on button "OK" at bounding box center [784, 478] width 76 height 38
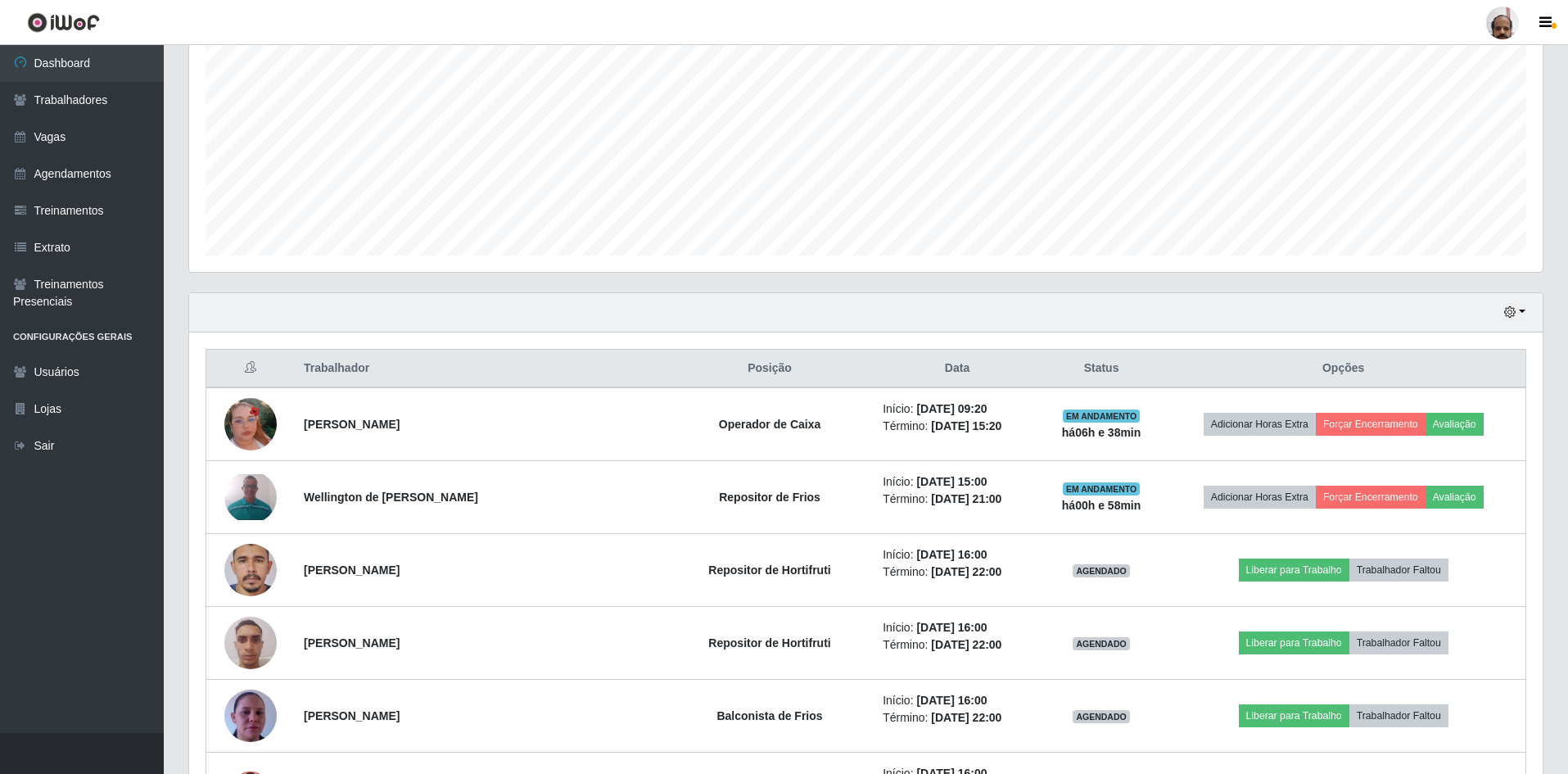
scroll to position [268, 0]
